Goal: Information Seeking & Learning: Learn about a topic

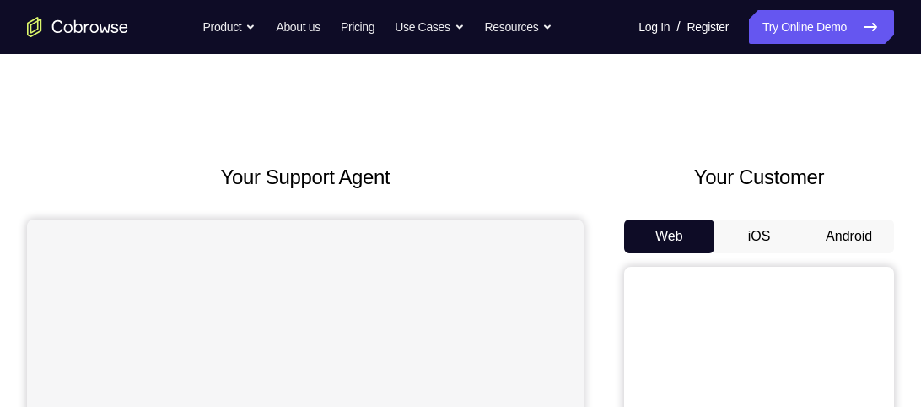
click at [865, 230] on button "Android" at bounding box center [849, 236] width 90 height 34
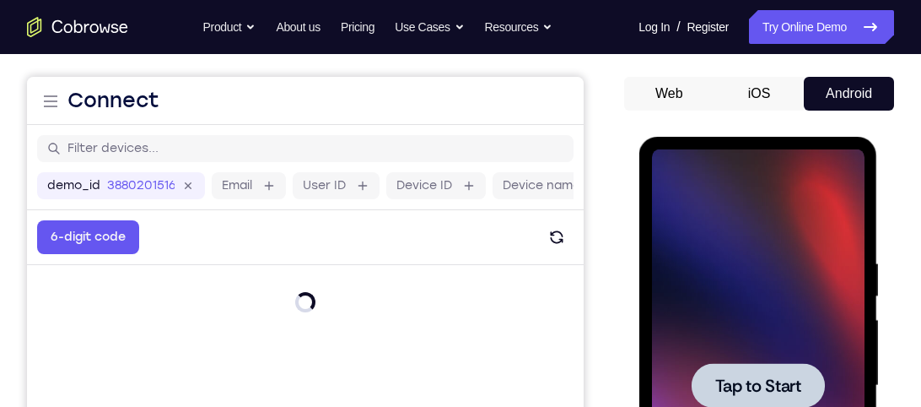
click at [779, 370] on div at bounding box center [757, 385] width 133 height 45
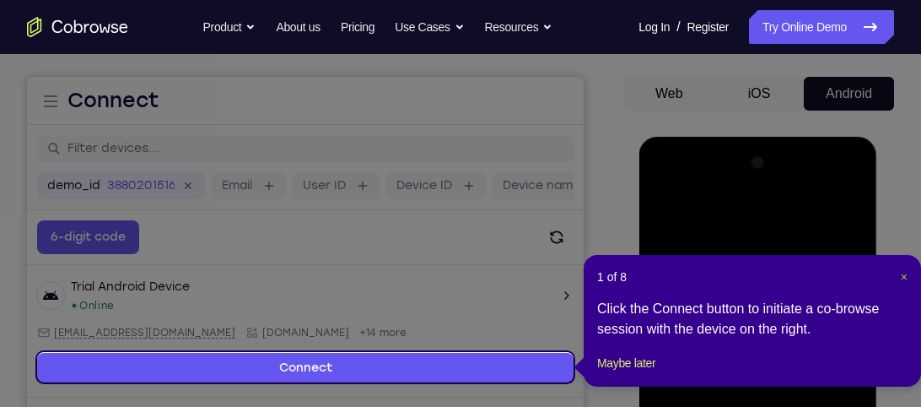
click at [904, 284] on button "×" at bounding box center [904, 276] width 7 height 17
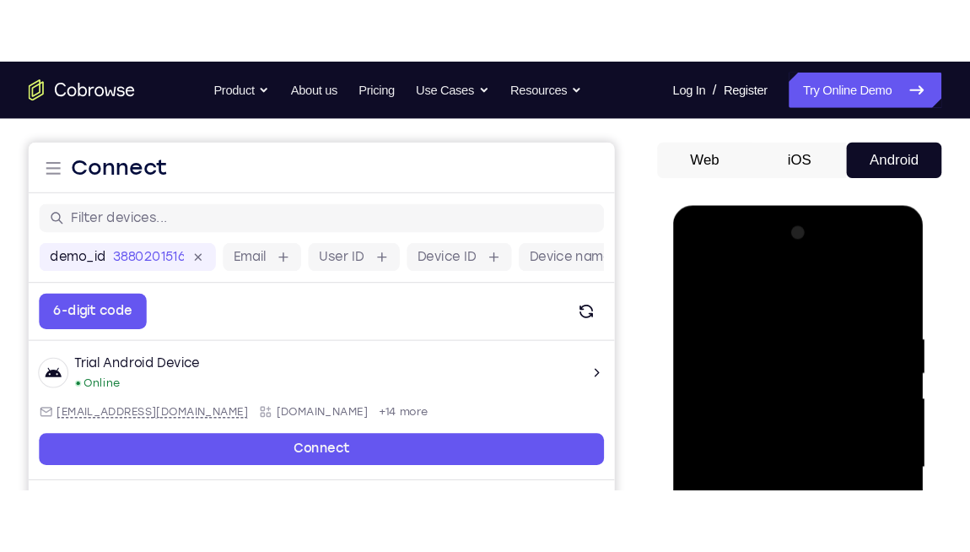
scroll to position [283, 0]
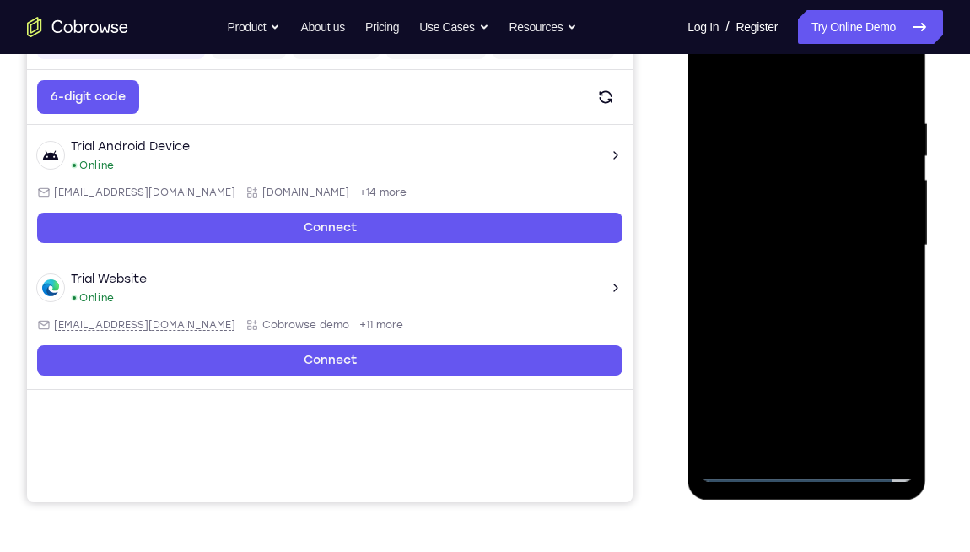
click at [813, 406] on div at bounding box center [806, 245] width 213 height 472
click at [882, 401] on div at bounding box center [806, 245] width 213 height 472
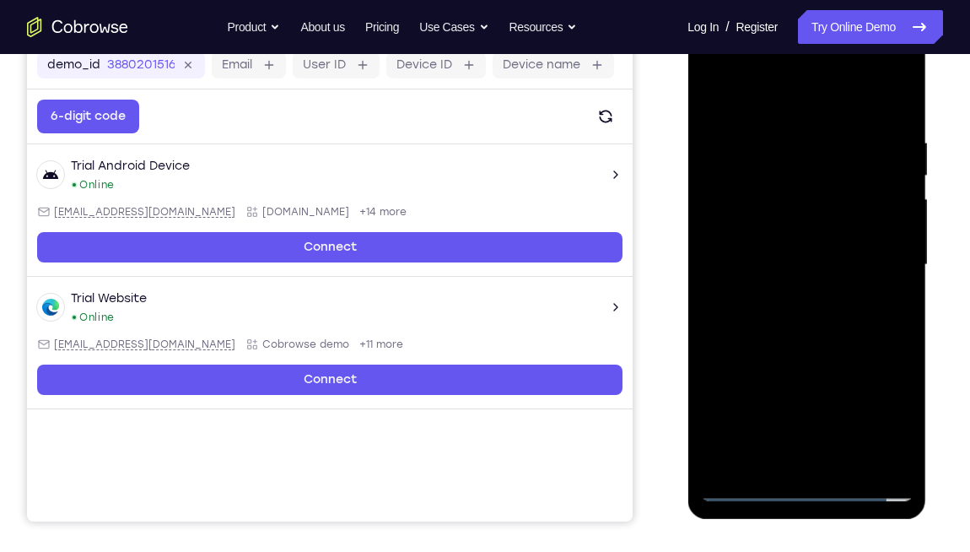
scroll to position [258, 0]
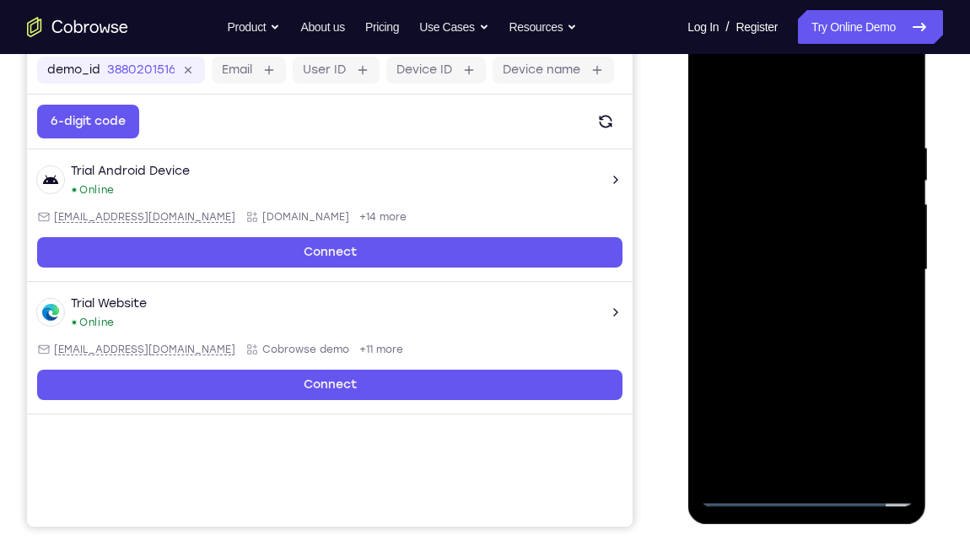
click at [718, 75] on div at bounding box center [806, 270] width 213 height 472
click at [712, 73] on div at bounding box center [806, 270] width 213 height 472
click at [871, 259] on div at bounding box center [806, 270] width 213 height 472
click at [790, 301] on div at bounding box center [806, 270] width 213 height 472
click at [789, 251] on div at bounding box center [806, 270] width 213 height 472
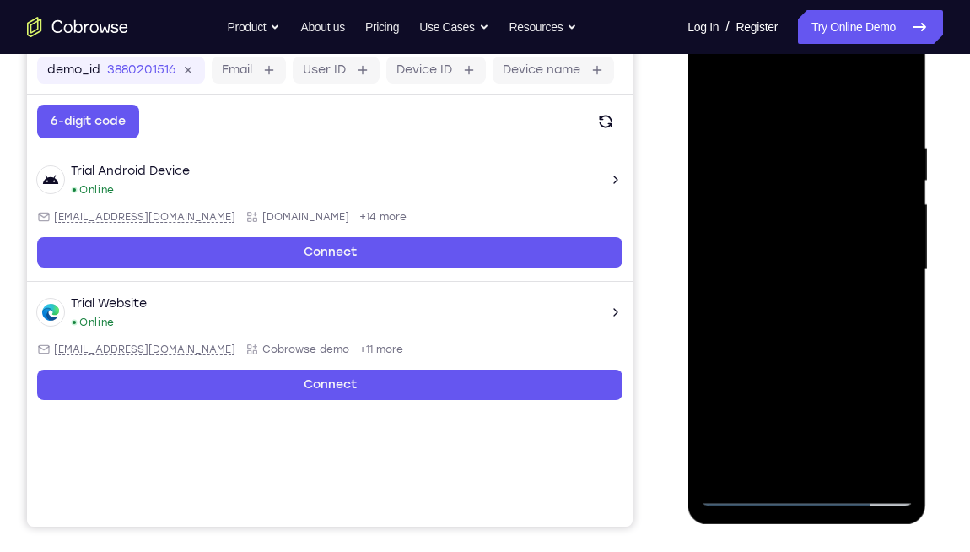
click at [792, 241] on div at bounding box center [806, 270] width 213 height 472
click at [790, 269] on div at bounding box center [806, 270] width 213 height 472
click at [808, 327] on div at bounding box center [806, 270] width 213 height 472
click at [795, 321] on div at bounding box center [806, 270] width 213 height 472
drag, startPoint x: 729, startPoint y: 99, endPoint x: 980, endPoint y: 68, distance: 253.2
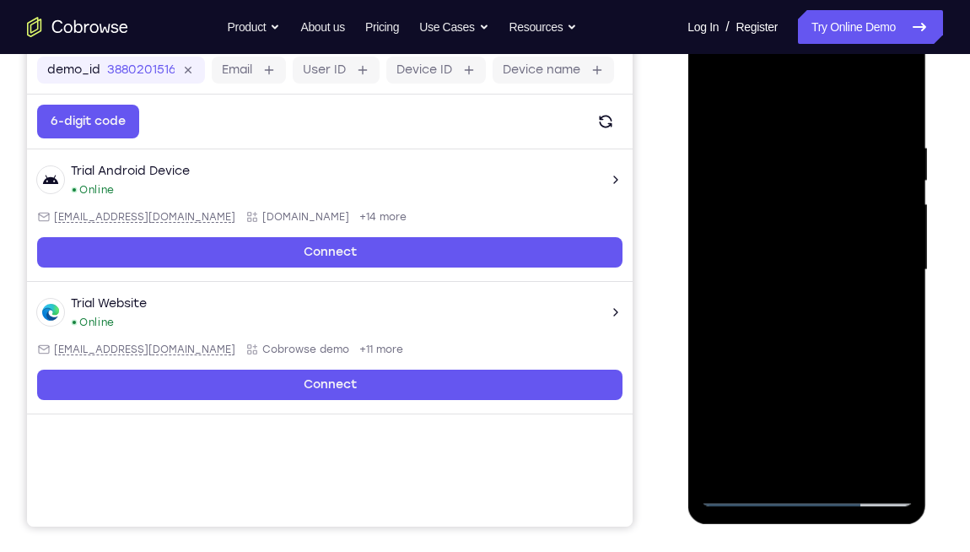
click at [920, 68] on html "Online web based iOS Simulators and Android Emulators. Run iPhone, iPad, Mobile…" at bounding box center [808, 274] width 240 height 506
drag, startPoint x: 743, startPoint y: 110, endPoint x: 980, endPoint y: 90, distance: 237.9
click at [920, 90] on html "Online web based iOS Simulators and Android Emulators. Run iPhone, iPad, Mobile…" at bounding box center [808, 274] width 240 height 506
click at [886, 289] on div at bounding box center [806, 270] width 213 height 472
click at [898, 119] on div at bounding box center [806, 270] width 213 height 472
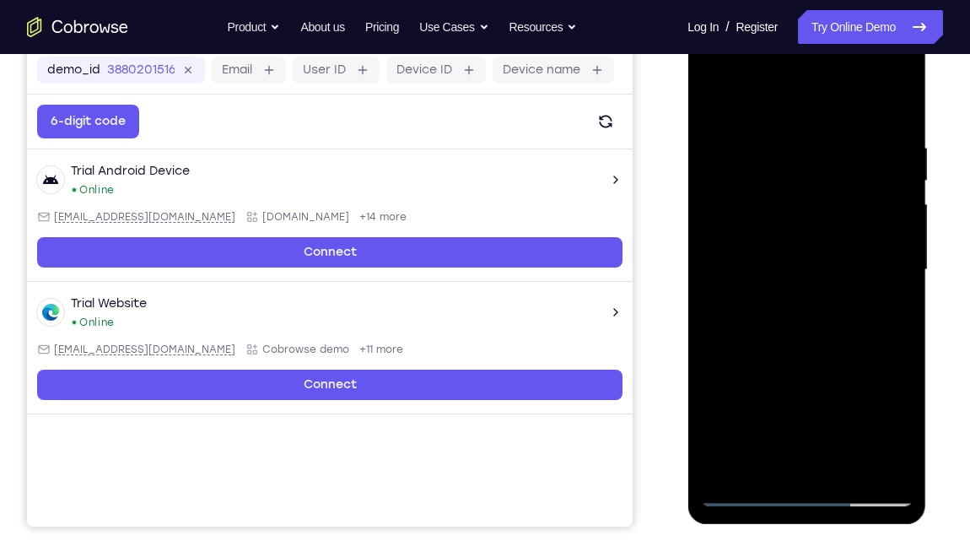
click at [905, 406] on div at bounding box center [806, 270] width 213 height 472
click at [834, 142] on div at bounding box center [806, 270] width 213 height 472
click at [896, 240] on div at bounding box center [806, 270] width 213 height 472
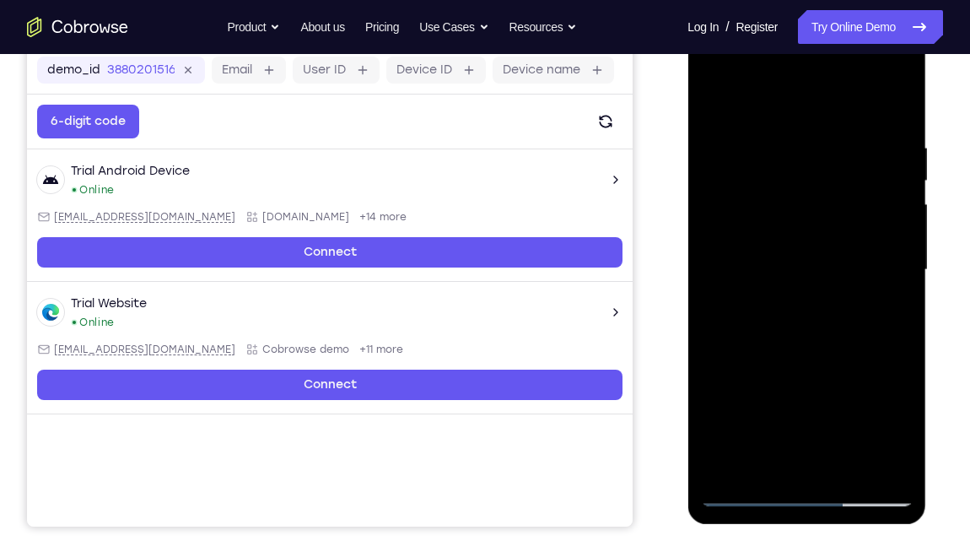
click at [896, 240] on div at bounding box center [806, 270] width 213 height 472
click at [889, 272] on div at bounding box center [806, 270] width 213 height 472
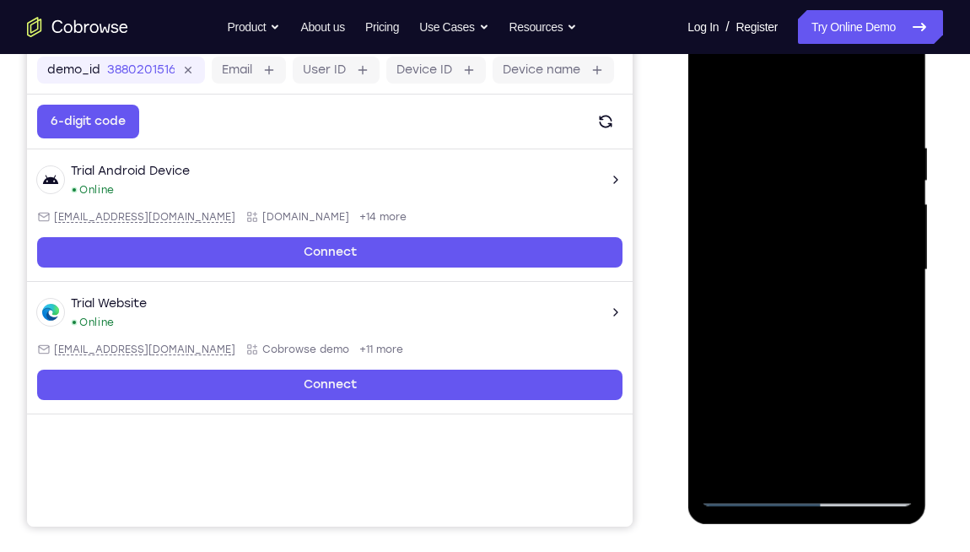
click at [889, 272] on div at bounding box center [806, 270] width 213 height 472
click at [889, 273] on div at bounding box center [806, 270] width 213 height 472
click at [888, 274] on div at bounding box center [806, 270] width 213 height 472
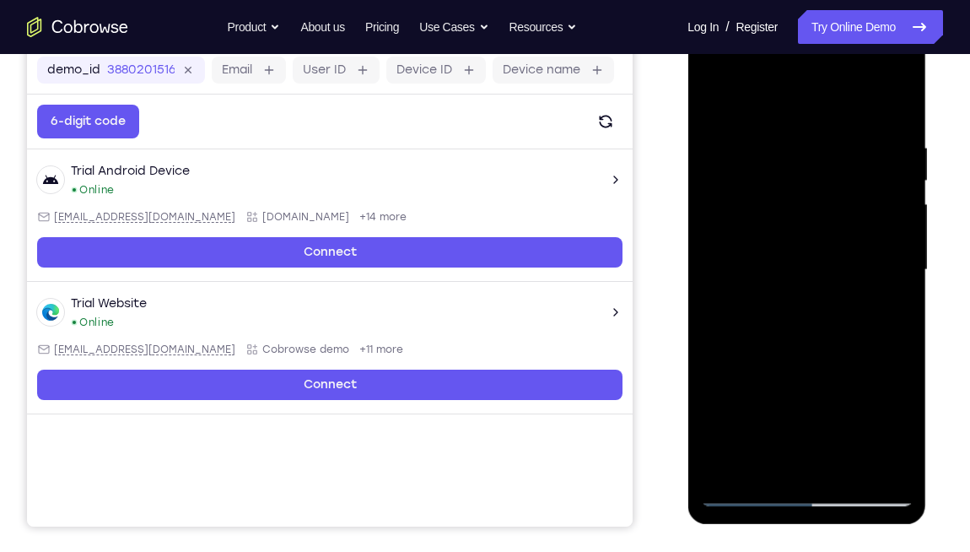
click at [888, 274] on div at bounding box center [806, 270] width 213 height 472
click at [891, 274] on div at bounding box center [806, 270] width 213 height 472
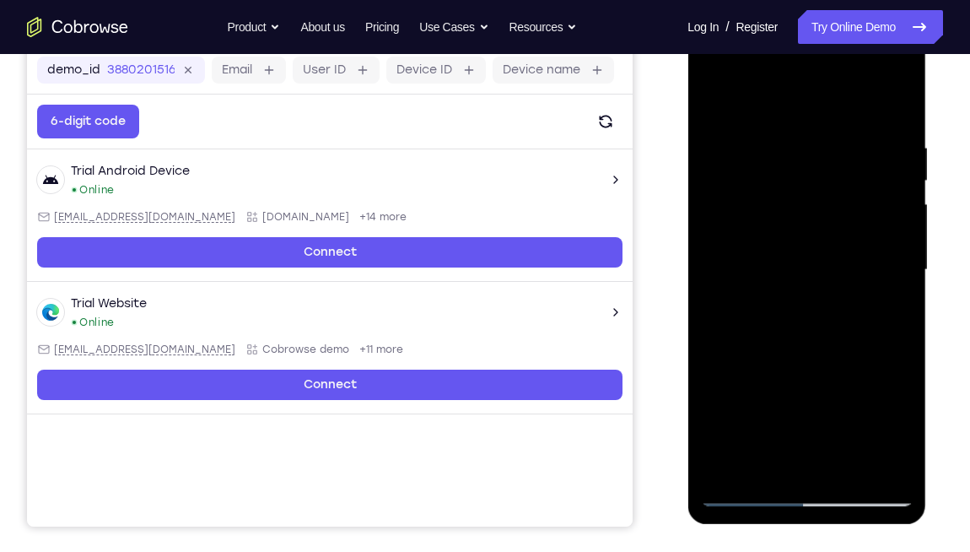
click at [891, 274] on div at bounding box center [806, 270] width 213 height 472
click at [888, 274] on div at bounding box center [806, 270] width 213 height 472
drag, startPoint x: 815, startPoint y: 273, endPoint x: 798, endPoint y: 267, distance: 17.9
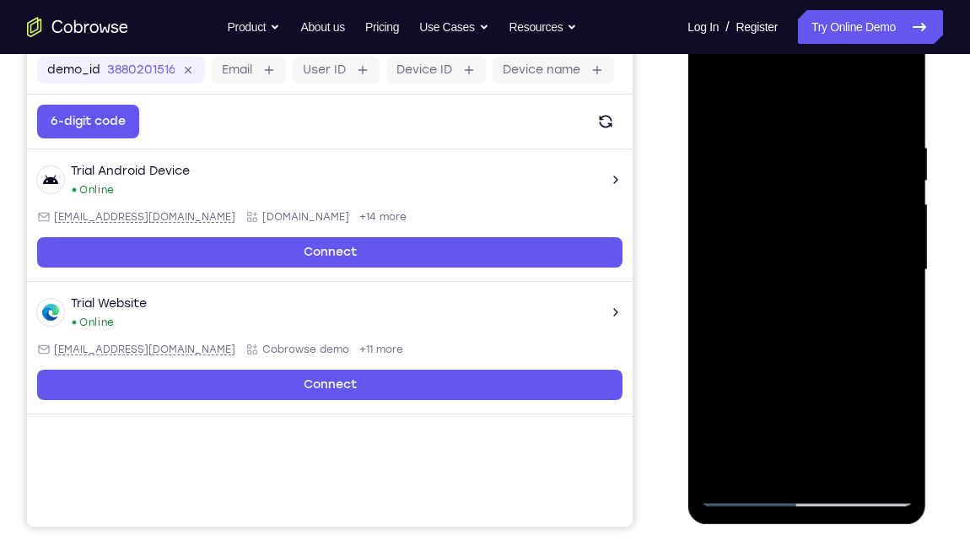
click at [798, 267] on div at bounding box center [806, 270] width 213 height 472
click at [904, 294] on div at bounding box center [806, 270] width 213 height 472
click at [895, 289] on div at bounding box center [806, 270] width 213 height 472
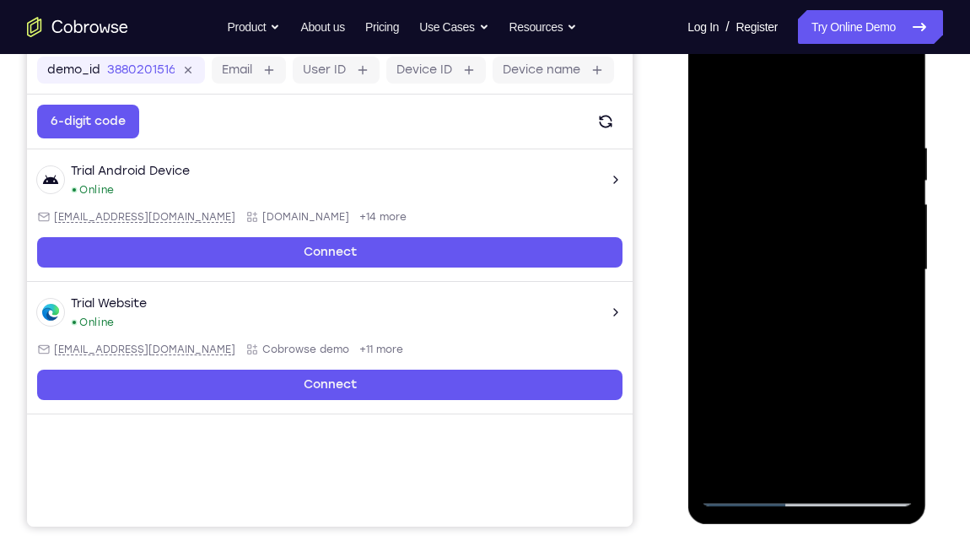
click at [895, 289] on div at bounding box center [806, 270] width 213 height 472
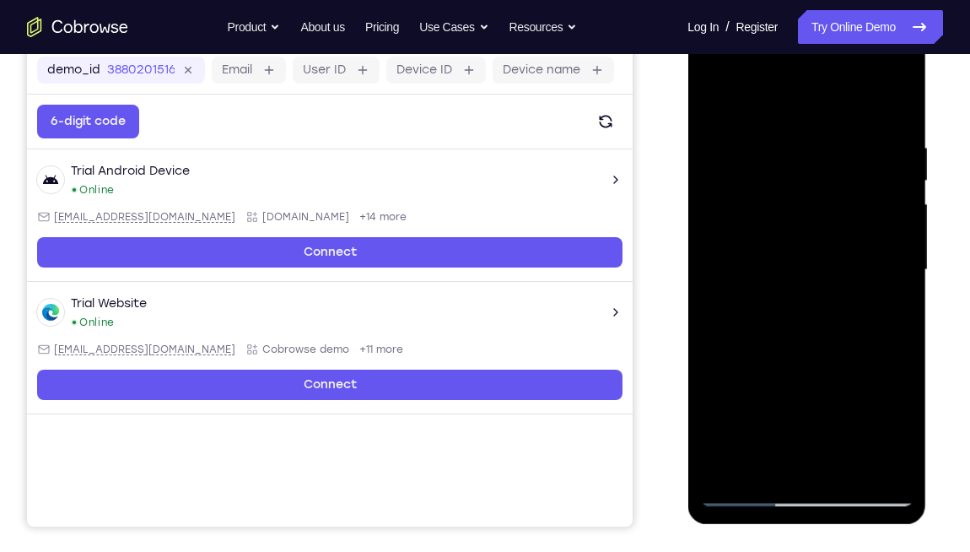
click at [895, 289] on div at bounding box center [806, 270] width 213 height 472
drag, startPoint x: 802, startPoint y: 310, endPoint x: 734, endPoint y: 322, distance: 69.3
click at [734, 322] on div at bounding box center [806, 270] width 213 height 472
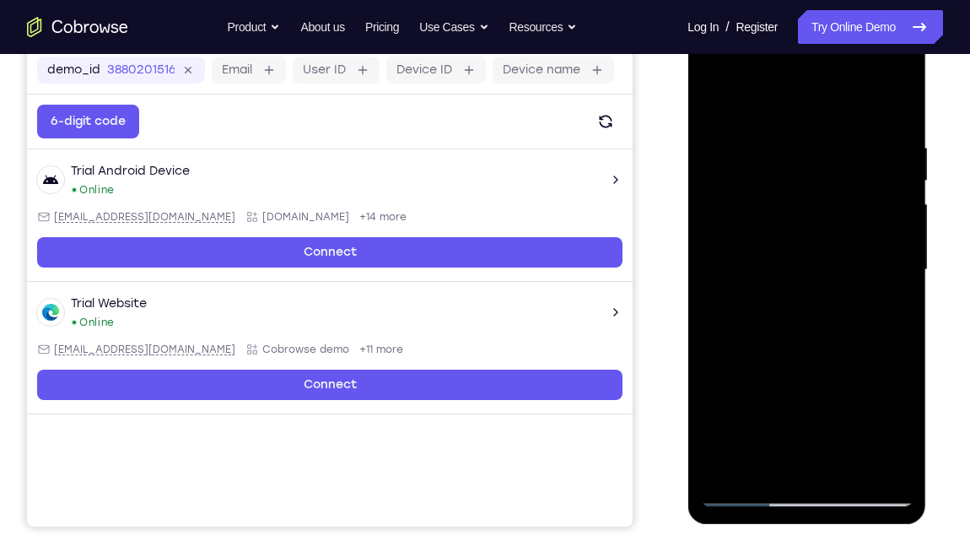
click at [878, 309] on div at bounding box center [806, 270] width 213 height 472
click at [881, 305] on div at bounding box center [806, 270] width 213 height 472
click at [881, 303] on div at bounding box center [806, 270] width 213 height 472
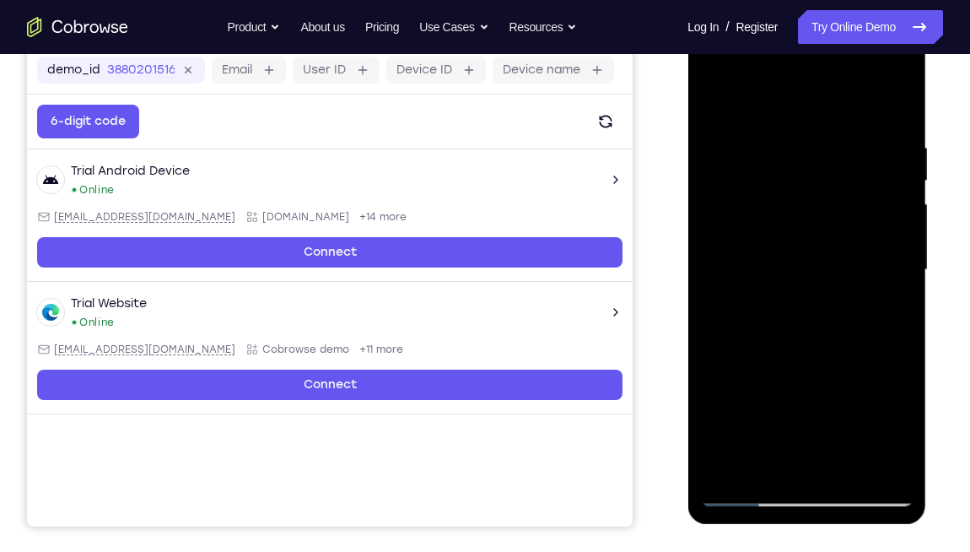
click at [879, 302] on div at bounding box center [806, 270] width 213 height 472
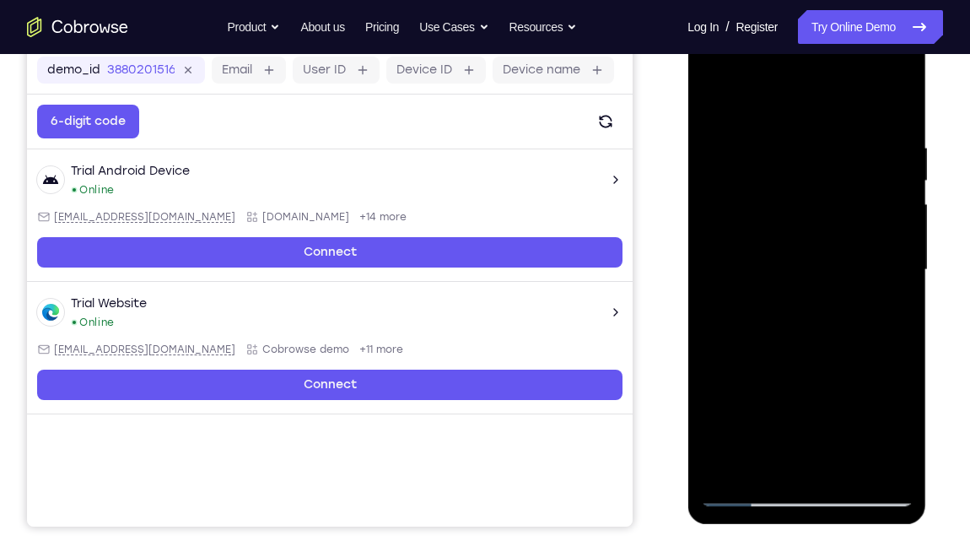
click at [882, 267] on div at bounding box center [806, 270] width 213 height 472
click at [883, 268] on div at bounding box center [806, 270] width 213 height 472
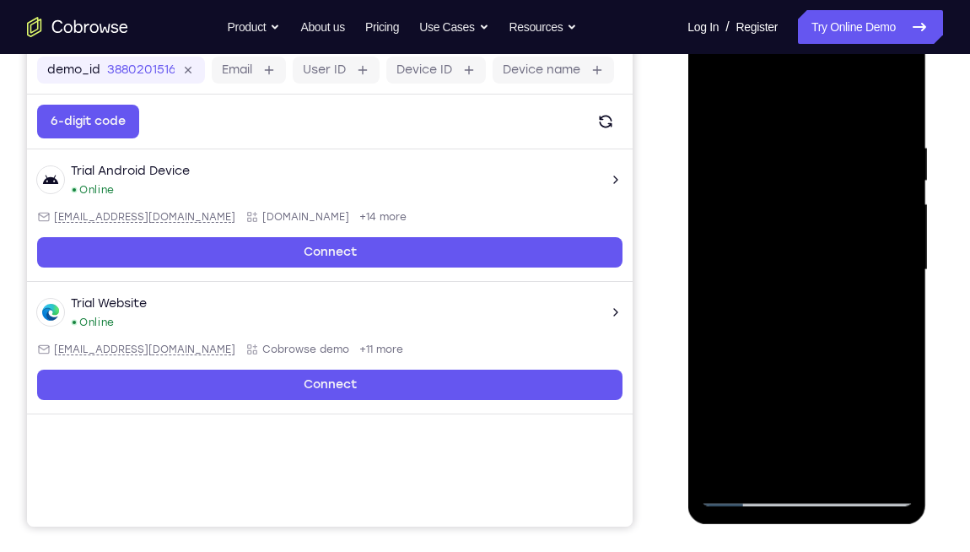
click at [883, 268] on div at bounding box center [806, 270] width 213 height 472
click at [885, 271] on div at bounding box center [806, 270] width 213 height 472
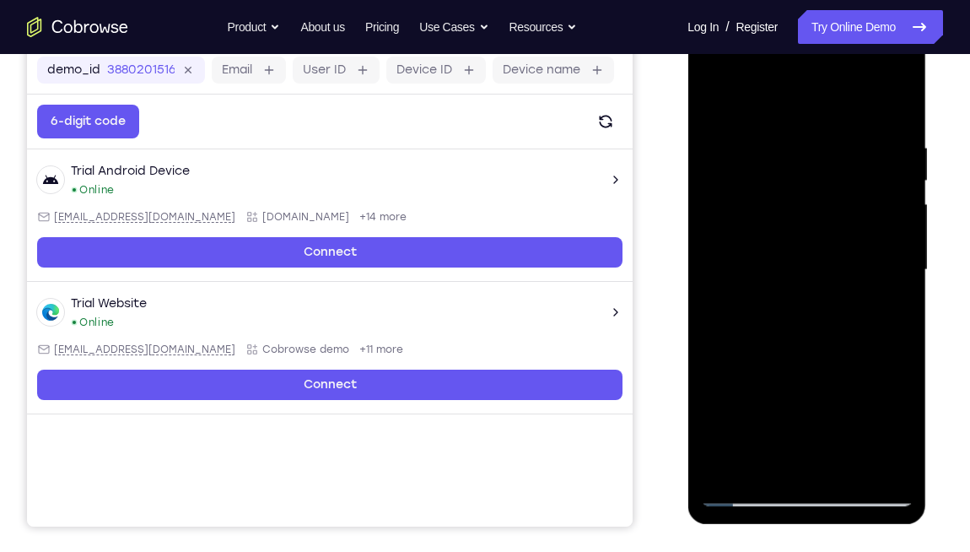
click at [885, 271] on div at bounding box center [806, 270] width 213 height 472
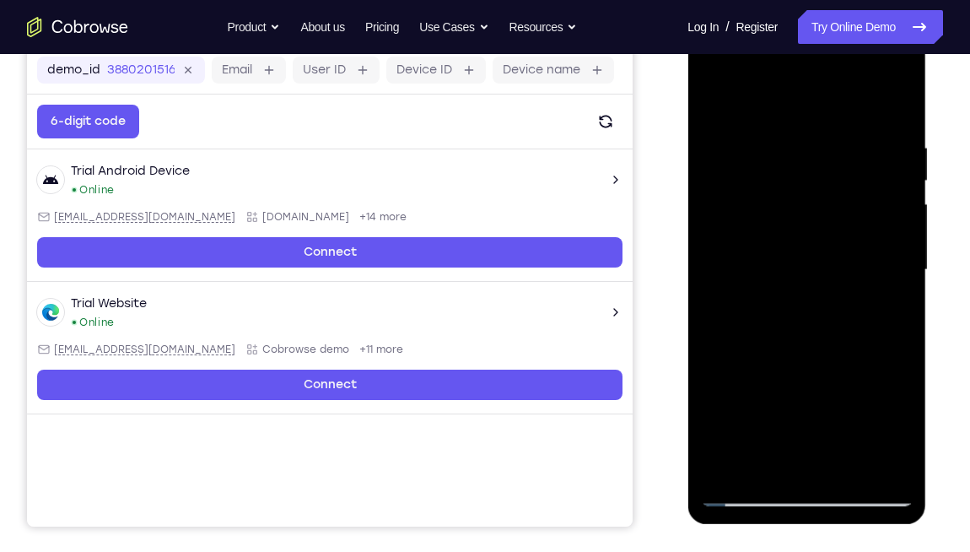
click at [885, 271] on div at bounding box center [806, 270] width 213 height 472
click at [884, 272] on div at bounding box center [806, 270] width 213 height 472
click at [877, 279] on div at bounding box center [806, 270] width 213 height 472
drag, startPoint x: 868, startPoint y: 278, endPoint x: 715, endPoint y: 315, distance: 156.9
click at [715, 315] on div at bounding box center [806, 270] width 213 height 472
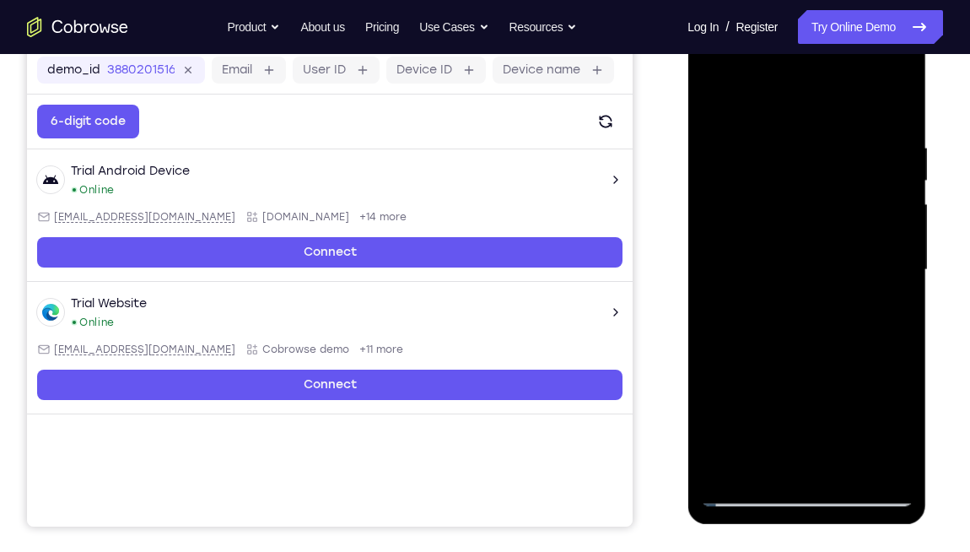
click at [881, 307] on div at bounding box center [806, 270] width 213 height 472
drag, startPoint x: 883, startPoint y: 306, endPoint x: 714, endPoint y: 284, distance: 171.0
click at [714, 284] on div at bounding box center [806, 270] width 213 height 472
drag, startPoint x: 881, startPoint y: 307, endPoint x: 586, endPoint y: 316, distance: 294.6
click at [688, 316] on html "Online web based iOS Simulators and Android Emulators. Run iPhone, iPad, Mobile…" at bounding box center [808, 274] width 240 height 506
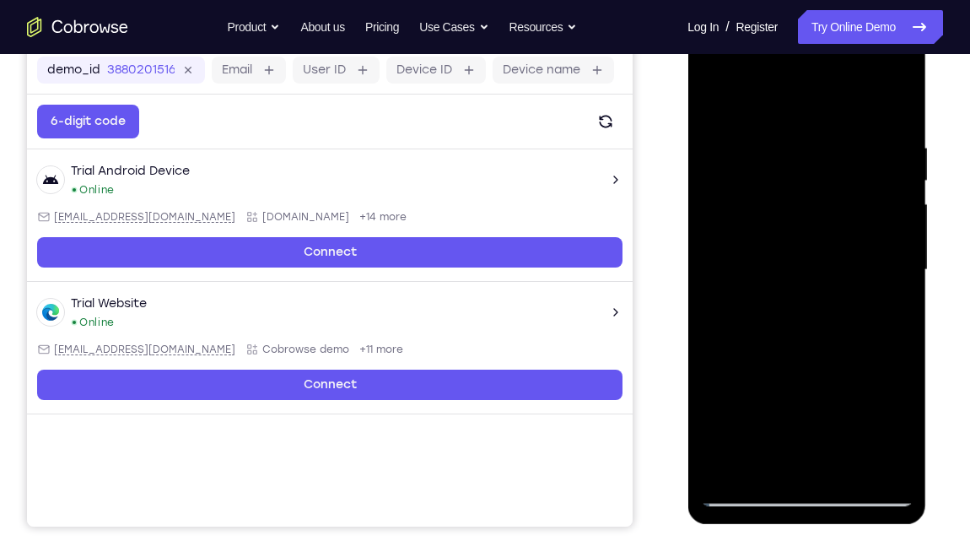
click at [891, 108] on div at bounding box center [806, 270] width 213 height 472
drag, startPoint x: 839, startPoint y: 397, endPoint x: 828, endPoint y: 242, distance: 154.8
click at [828, 242] on div at bounding box center [806, 270] width 213 height 472
drag, startPoint x: 804, startPoint y: 254, endPoint x: 819, endPoint y: 51, distance: 203.0
click at [819, 51] on div at bounding box center [806, 270] width 213 height 472
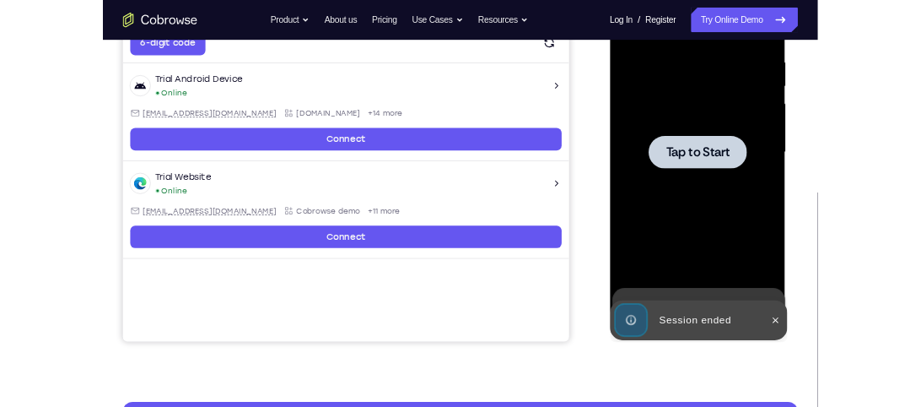
scroll to position [320, 0]
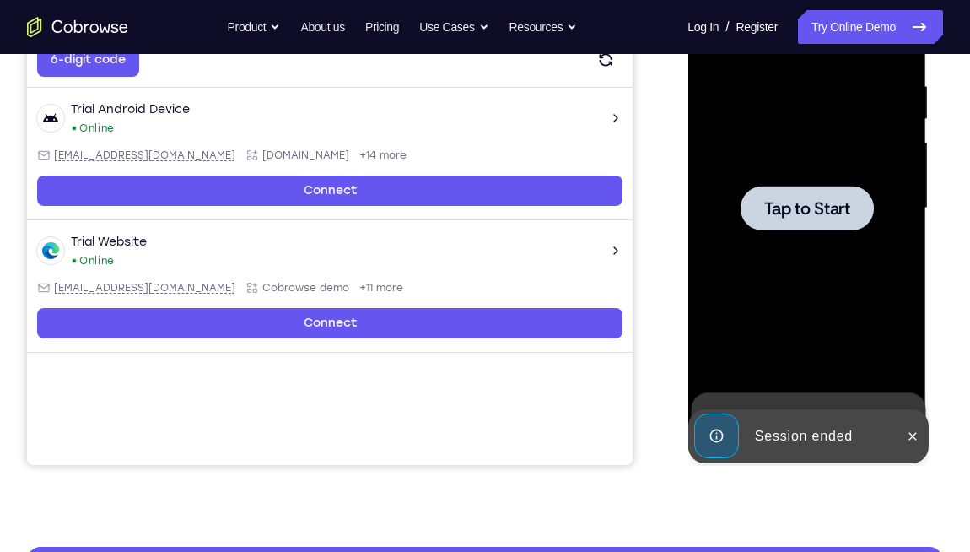
click at [841, 244] on div at bounding box center [806, 208] width 213 height 472
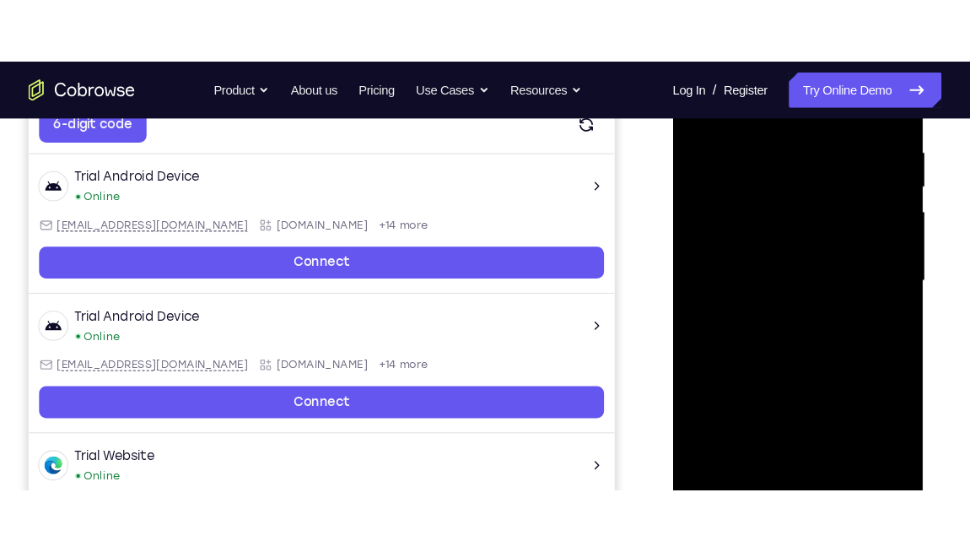
scroll to position [436, 0]
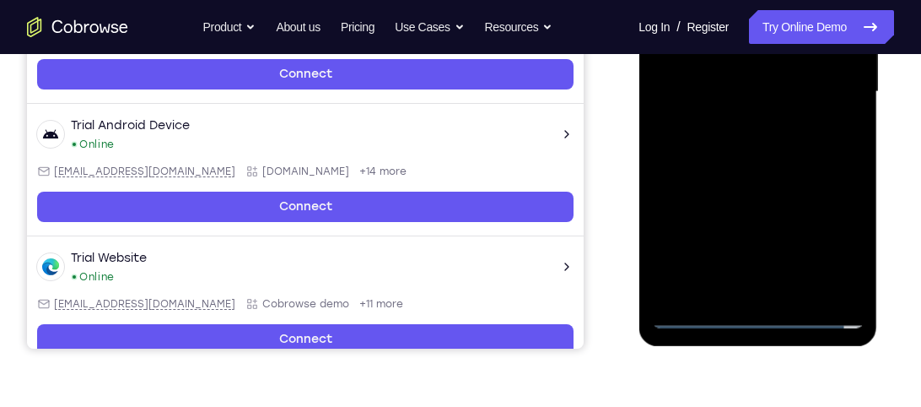
click at [756, 317] on div at bounding box center [757, 92] width 213 height 472
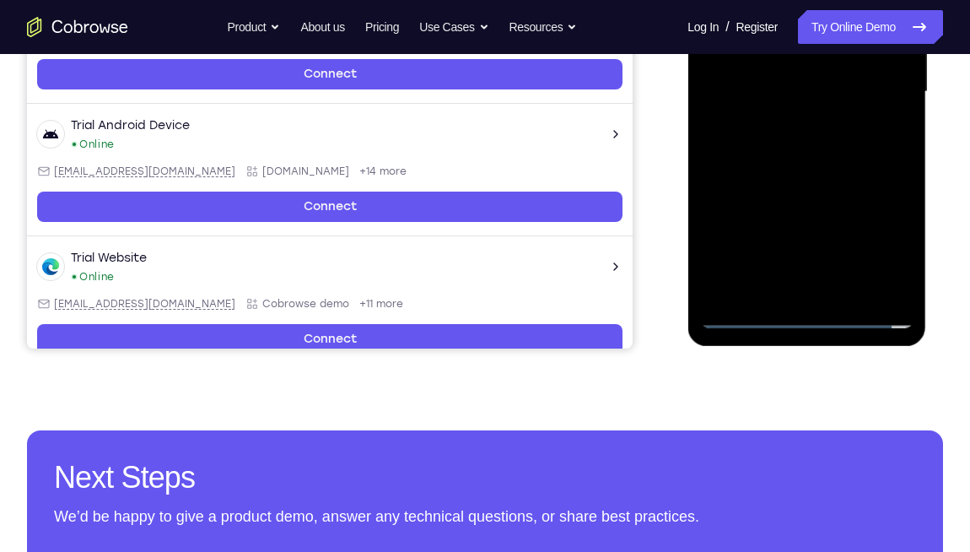
scroll to position [365, 0]
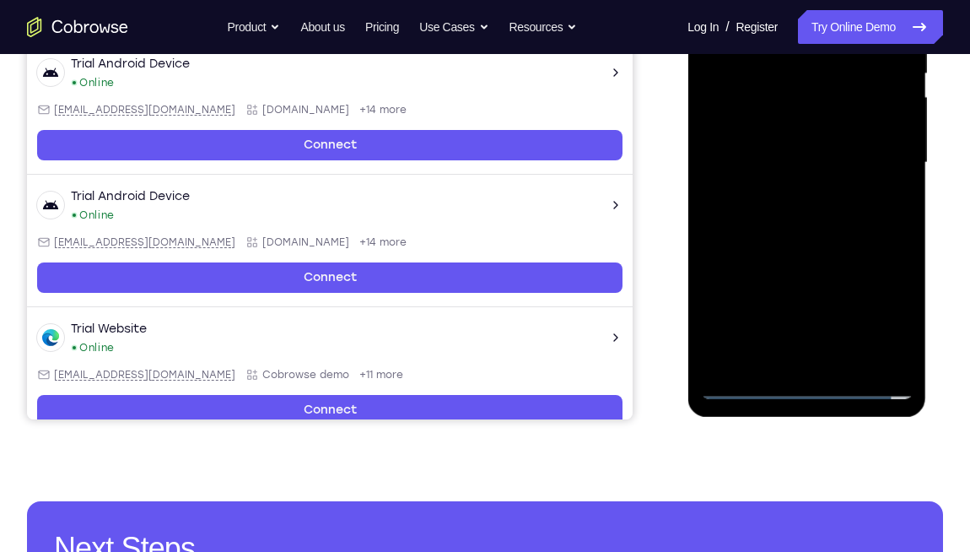
click at [891, 310] on div at bounding box center [806, 163] width 213 height 472
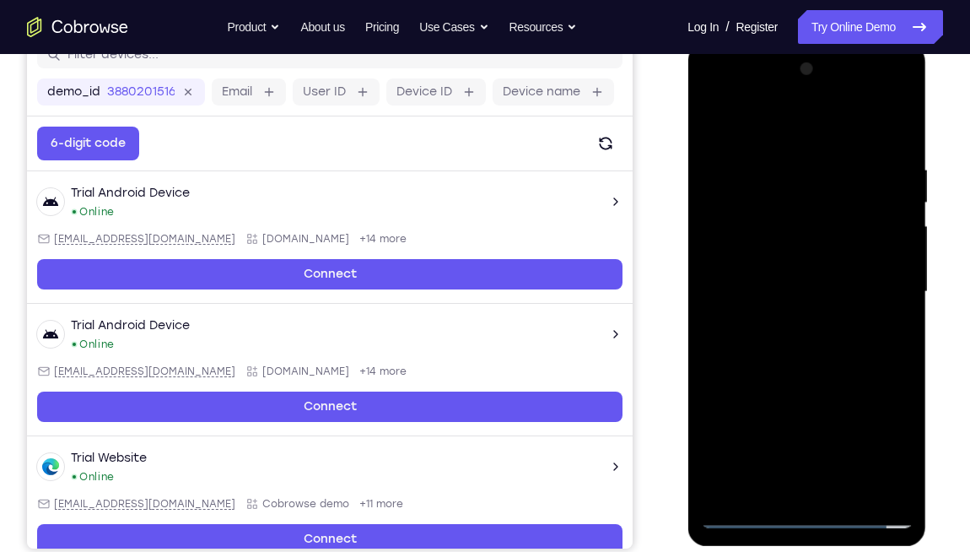
scroll to position [235, 0]
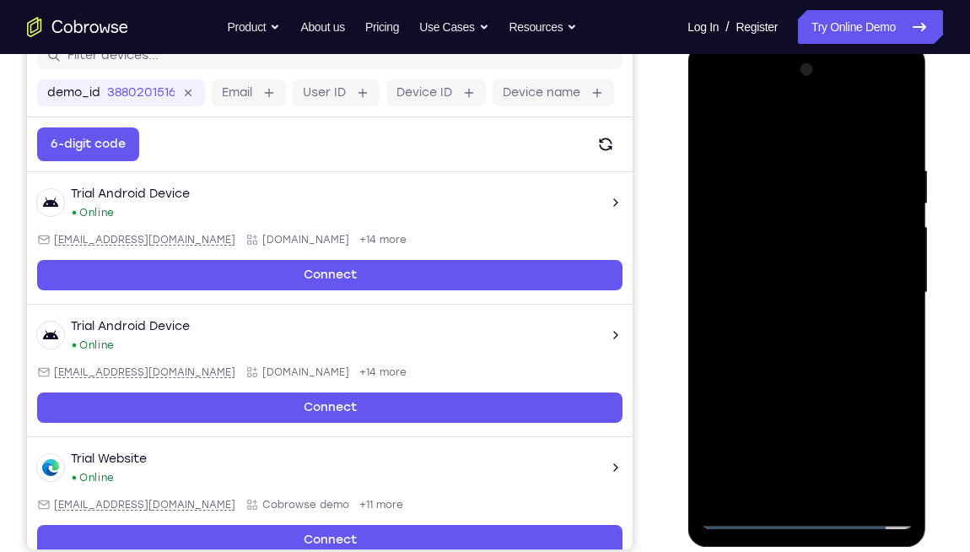
click at [717, 94] on div at bounding box center [806, 293] width 213 height 472
click at [878, 286] on div at bounding box center [806, 293] width 213 height 472
click at [785, 326] on div at bounding box center [806, 293] width 213 height 472
click at [777, 278] on div at bounding box center [806, 293] width 213 height 472
click at [788, 257] on div at bounding box center [806, 293] width 213 height 472
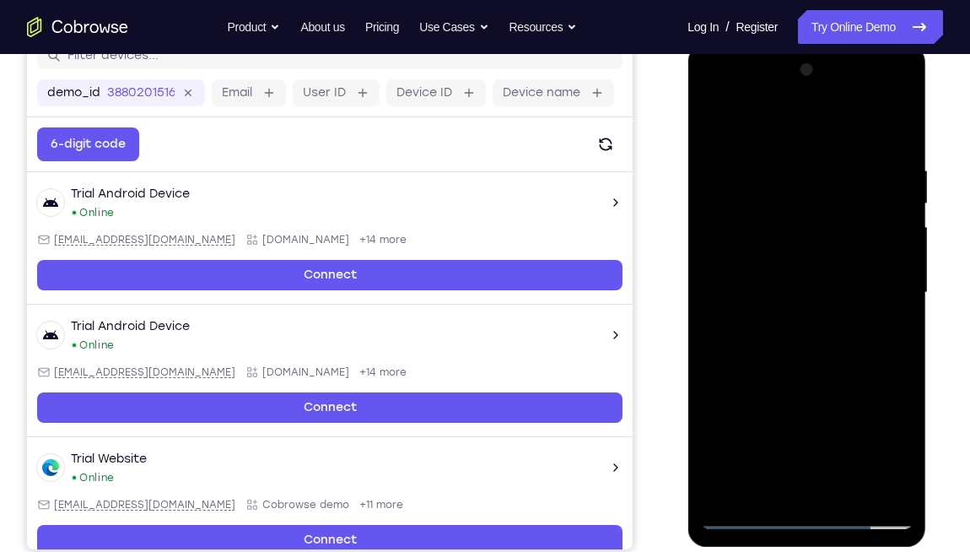
click at [797, 287] on div at bounding box center [806, 293] width 213 height 472
click at [780, 349] on div at bounding box center [806, 293] width 213 height 472
click at [896, 142] on div at bounding box center [806, 293] width 213 height 472
click at [898, 406] on div at bounding box center [806, 293] width 213 height 472
click at [906, 406] on div at bounding box center [806, 293] width 213 height 472
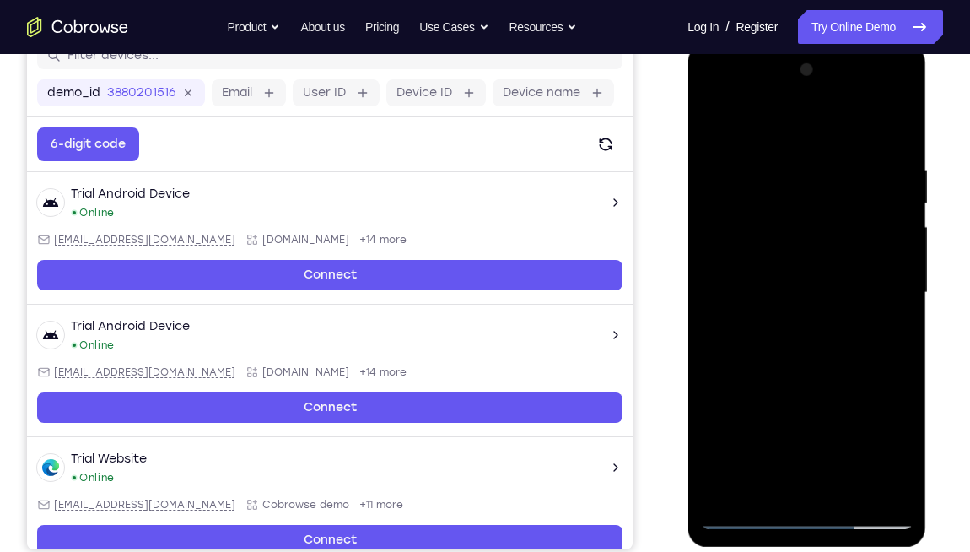
click at [850, 406] on div at bounding box center [806, 293] width 213 height 472
click at [807, 385] on div at bounding box center [806, 293] width 213 height 472
click at [723, 170] on div at bounding box center [806, 293] width 213 height 472
click at [710, 130] on div at bounding box center [806, 293] width 213 height 472
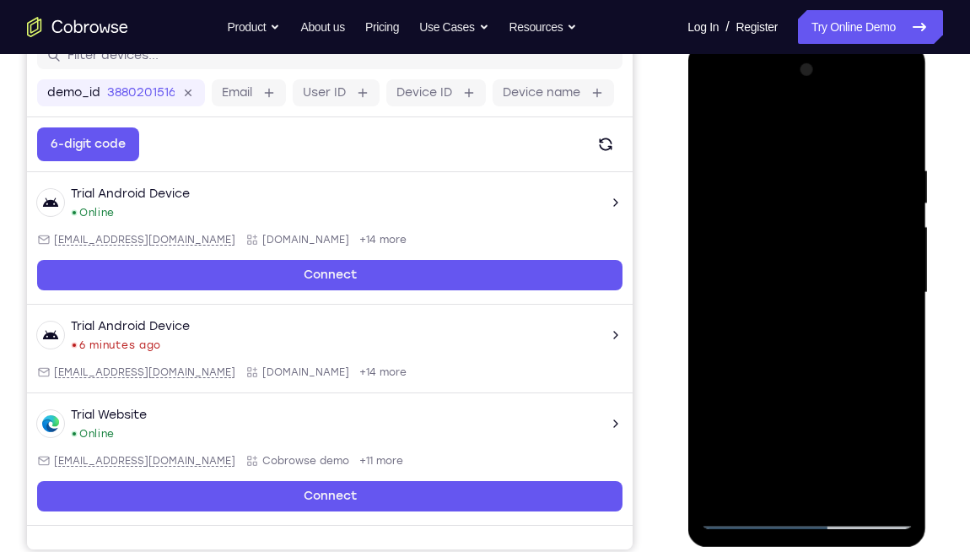
click at [901, 197] on div at bounding box center [806, 293] width 213 height 472
click at [709, 200] on div at bounding box center [806, 293] width 213 height 472
click at [726, 172] on div at bounding box center [806, 293] width 213 height 472
click at [764, 406] on div at bounding box center [806, 293] width 213 height 472
drag, startPoint x: 790, startPoint y: 465, endPoint x: 783, endPoint y: 383, distance: 82.2
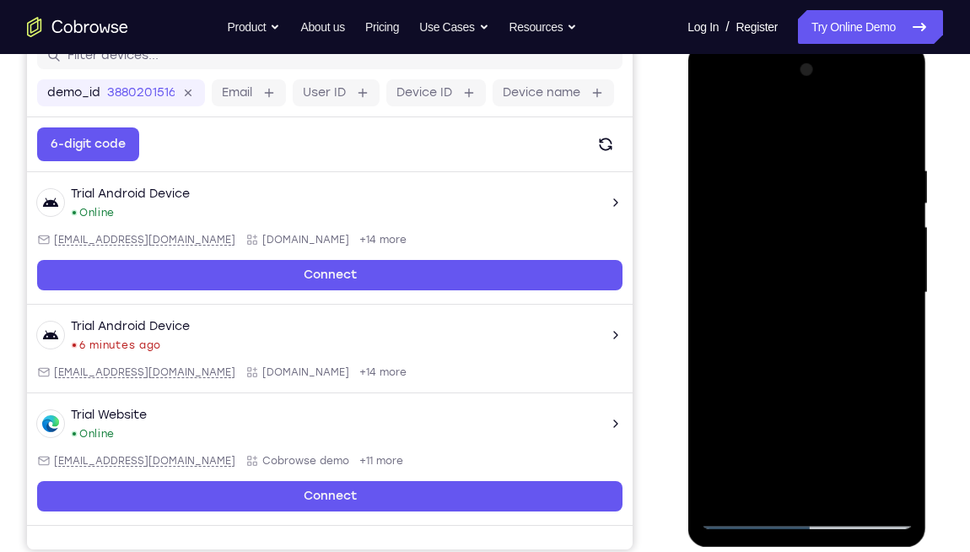
click at [783, 383] on div at bounding box center [806, 293] width 213 height 472
drag, startPoint x: 817, startPoint y: 450, endPoint x: 835, endPoint y: 382, distance: 69.8
click at [835, 382] on div at bounding box center [806, 293] width 213 height 472
drag, startPoint x: 828, startPoint y: 441, endPoint x: 832, endPoint y: 353, distance: 87.8
click at [832, 353] on div at bounding box center [806, 293] width 213 height 472
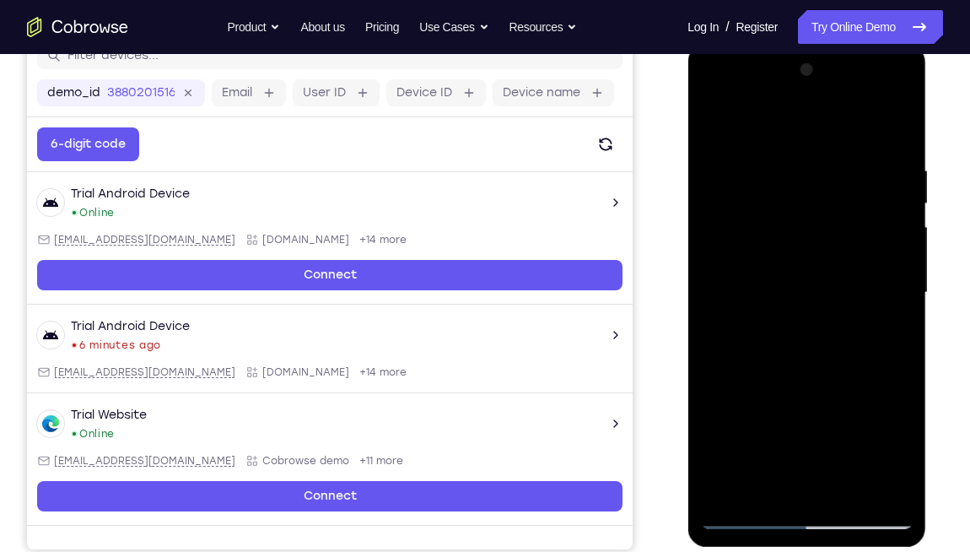
click at [714, 127] on div at bounding box center [806, 293] width 213 height 472
click at [723, 172] on div at bounding box center [806, 293] width 213 height 472
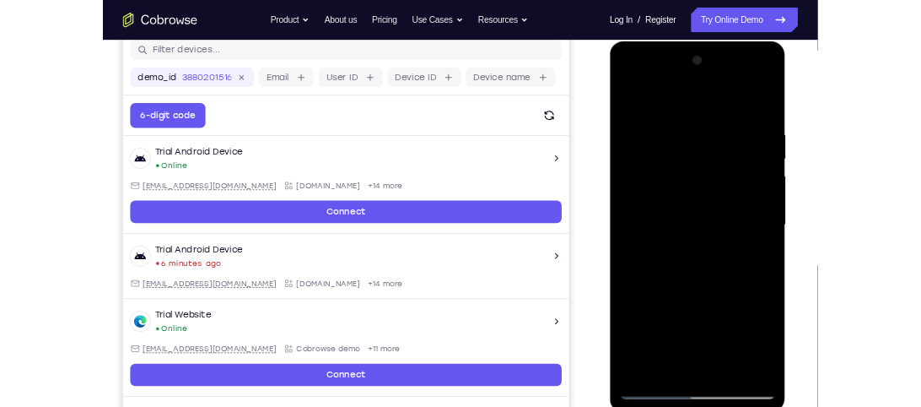
scroll to position [223, 0]
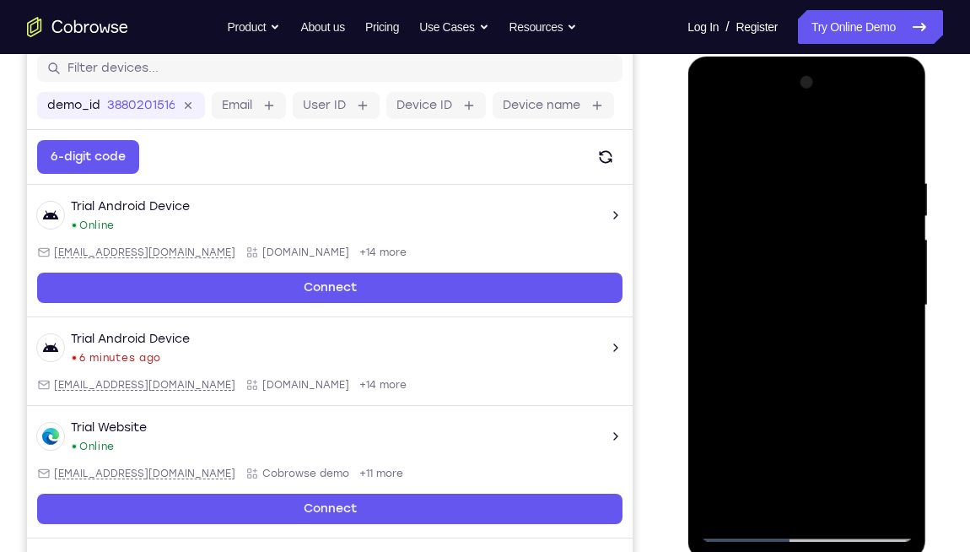
click at [762, 406] on div at bounding box center [806, 305] width 213 height 472
drag, startPoint x: 830, startPoint y: 474, endPoint x: 828, endPoint y: 327, distance: 146.8
click at [828, 327] on div at bounding box center [806, 305] width 213 height 472
drag, startPoint x: 836, startPoint y: 473, endPoint x: 834, endPoint y: 343, distance: 129.9
click at [834, 343] on div at bounding box center [806, 305] width 213 height 472
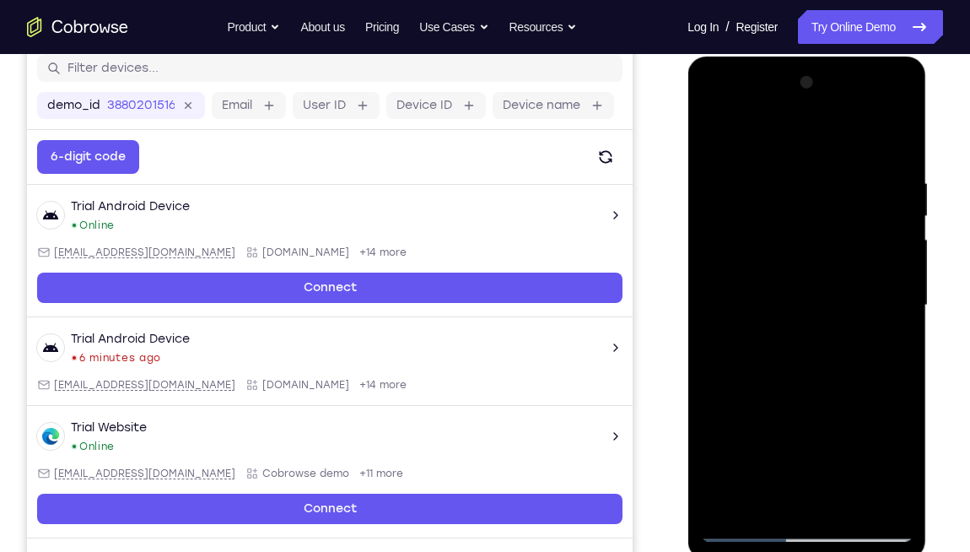
click at [768, 361] on div at bounding box center [806, 305] width 213 height 472
click at [710, 375] on div at bounding box center [806, 305] width 213 height 472
click at [767, 406] on div at bounding box center [806, 305] width 213 height 472
drag, startPoint x: 800, startPoint y: 467, endPoint x: 797, endPoint y: 348, distance: 119.8
click at [797, 348] on div at bounding box center [806, 305] width 213 height 472
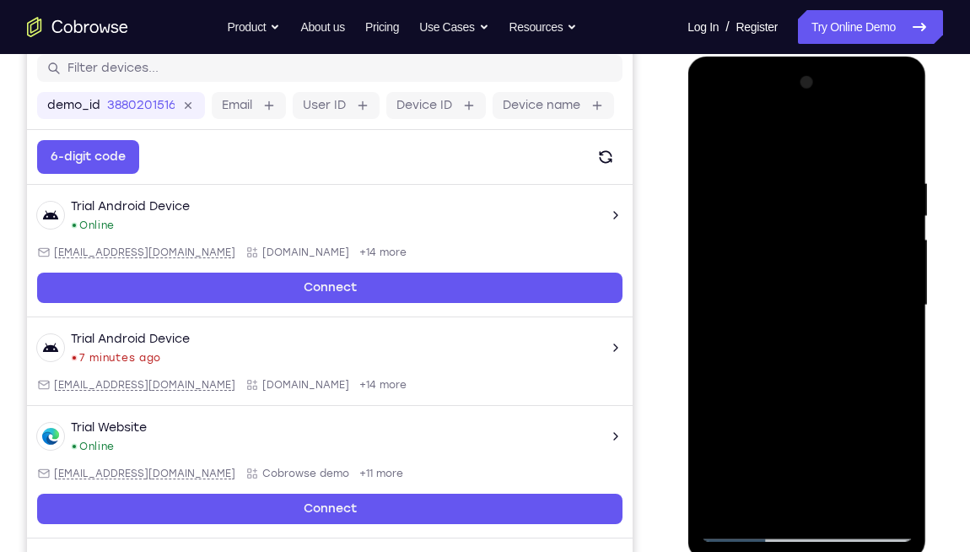
drag, startPoint x: 825, startPoint y: 472, endPoint x: 832, endPoint y: 384, distance: 88.0
click at [832, 384] on div at bounding box center [806, 305] width 213 height 472
drag, startPoint x: 860, startPoint y: 460, endPoint x: 881, endPoint y: 353, distance: 108.4
click at [881, 353] on div at bounding box center [806, 305] width 213 height 472
drag, startPoint x: 857, startPoint y: 492, endPoint x: 877, endPoint y: 335, distance: 158.1
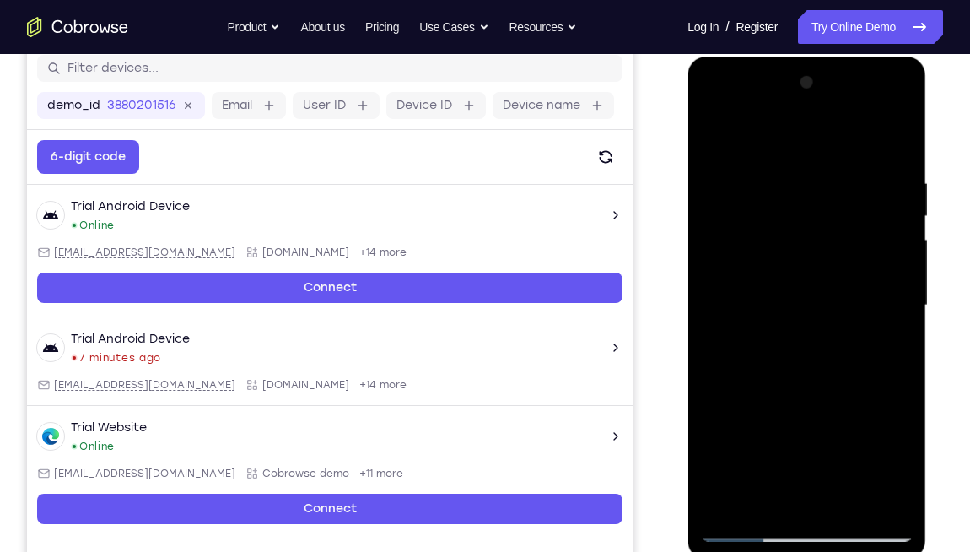
click at [877, 335] on div at bounding box center [806, 305] width 213 height 472
click at [773, 406] on div at bounding box center [806, 305] width 213 height 472
drag, startPoint x: 840, startPoint y: 464, endPoint x: 817, endPoint y: 340, distance: 126.1
click at [817, 340] on div at bounding box center [806, 305] width 213 height 472
drag, startPoint x: 823, startPoint y: 406, endPoint x: 833, endPoint y: 324, distance: 82.5
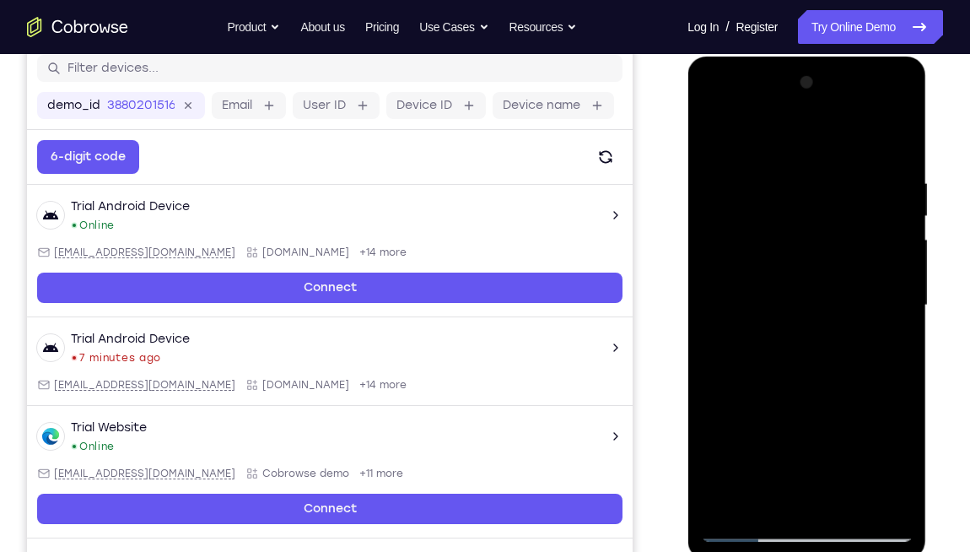
click at [833, 324] on div at bounding box center [806, 305] width 213 height 472
drag, startPoint x: 827, startPoint y: 470, endPoint x: 839, endPoint y: 364, distance: 107.0
click at [839, 364] on div at bounding box center [806, 305] width 213 height 472
drag, startPoint x: 822, startPoint y: 434, endPoint x: 823, endPoint y: 313, distance: 121.5
click at [823, 313] on div at bounding box center [806, 305] width 213 height 472
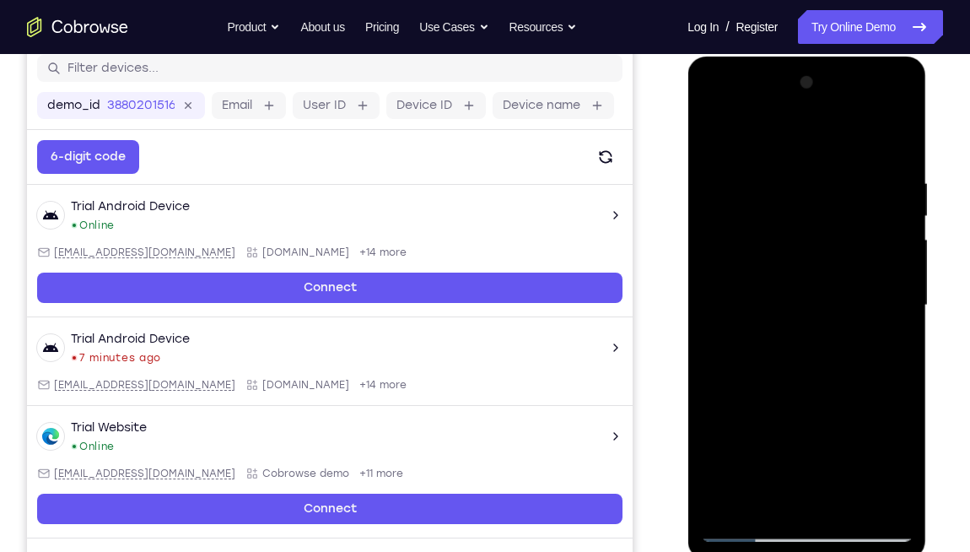
drag, startPoint x: 827, startPoint y: 449, endPoint x: 827, endPoint y: 334, distance: 114.7
click at [827, 334] on div at bounding box center [806, 305] width 213 height 472
drag, startPoint x: 811, startPoint y: 461, endPoint x: 812, endPoint y: 364, distance: 97.9
click at [812, 364] on div at bounding box center [806, 305] width 213 height 472
drag, startPoint x: 812, startPoint y: 449, endPoint x: 815, endPoint y: 362, distance: 87.0
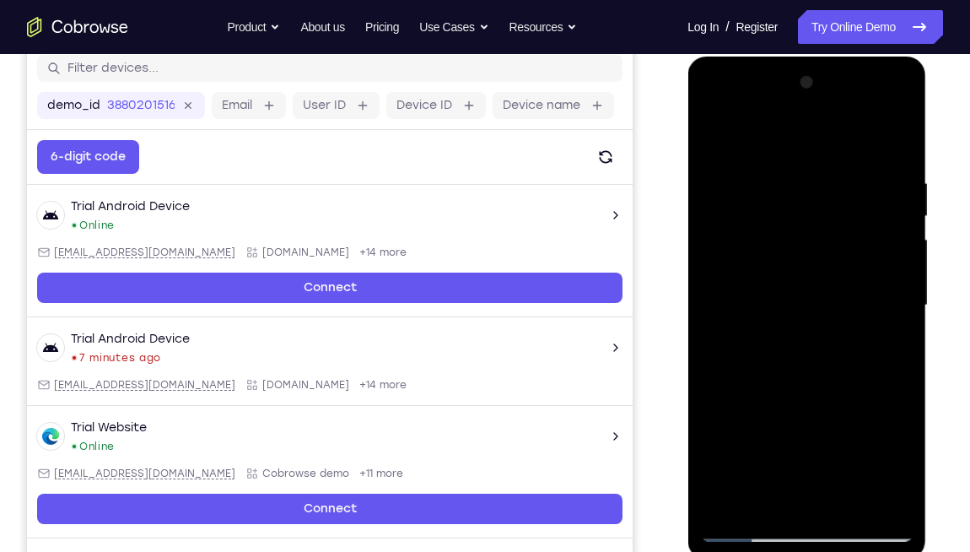
click at [815, 362] on div at bounding box center [806, 305] width 213 height 472
drag, startPoint x: 811, startPoint y: 463, endPoint x: 807, endPoint y: 340, distance: 123.2
click at [807, 340] on div at bounding box center [806, 305] width 213 height 472
drag, startPoint x: 816, startPoint y: 413, endPoint x: 843, endPoint y: 520, distance: 109.7
click at [843, 406] on div at bounding box center [806, 305] width 213 height 472
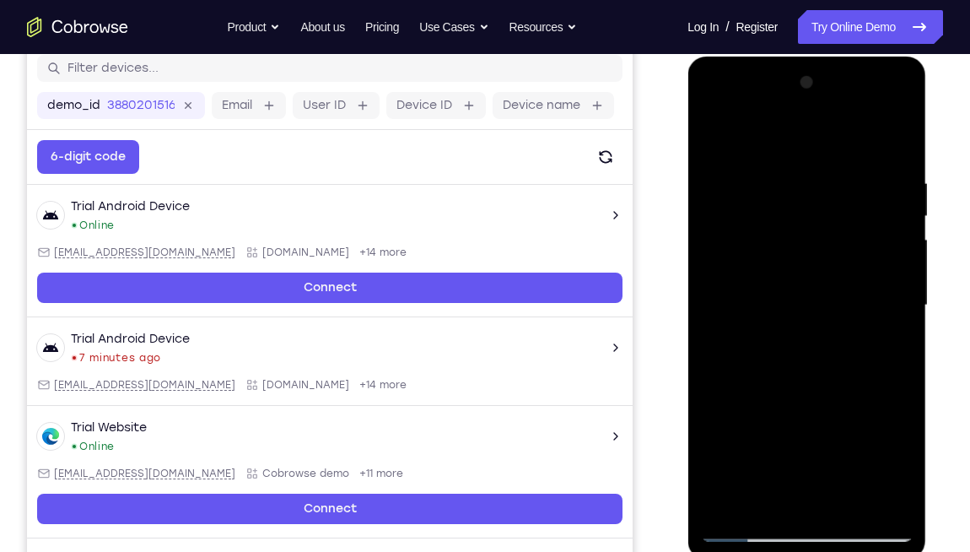
drag, startPoint x: 812, startPoint y: 412, endPoint x: 819, endPoint y: 516, distance: 104.9
click at [819, 406] on div at bounding box center [806, 305] width 213 height 472
click at [802, 406] on div at bounding box center [806, 305] width 213 height 472
click at [892, 138] on div at bounding box center [806, 305] width 213 height 472
click at [709, 135] on div at bounding box center [806, 305] width 213 height 472
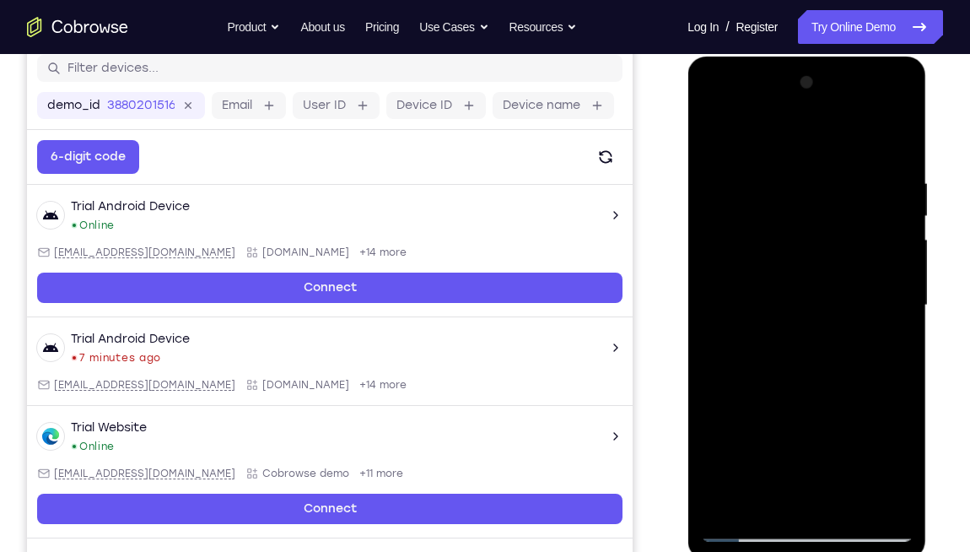
click at [831, 168] on div at bounding box center [806, 305] width 213 height 472
click at [898, 342] on div at bounding box center [806, 305] width 213 height 472
click at [775, 406] on div at bounding box center [806, 305] width 213 height 472
click at [884, 321] on div at bounding box center [806, 305] width 213 height 472
click at [832, 289] on div at bounding box center [806, 305] width 213 height 472
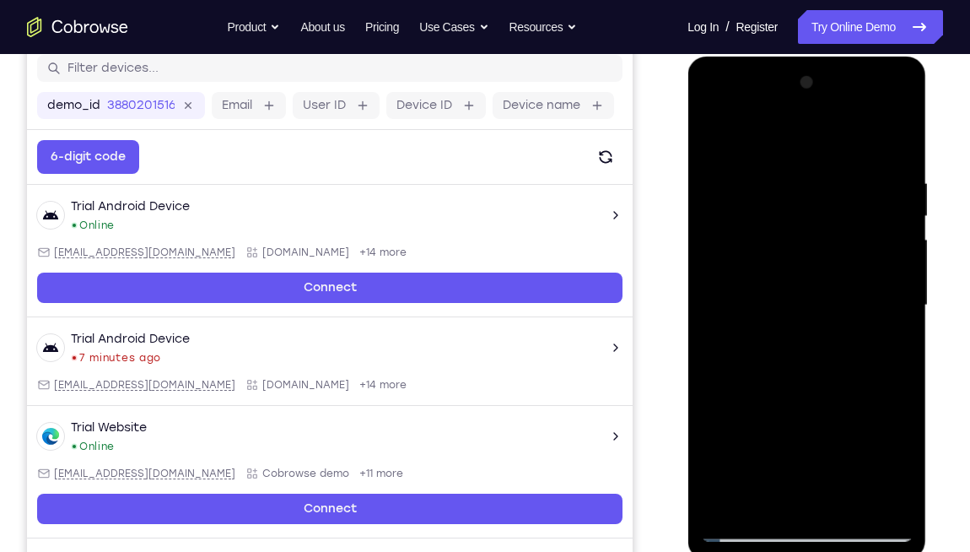
drag, startPoint x: 726, startPoint y: 379, endPoint x: 963, endPoint y: 397, distance: 237.8
click at [920, 397] on html "Online web based iOS Simulators and Android Emulators. Run iPhone, iPad, Mobile…" at bounding box center [808, 310] width 240 height 506
drag, startPoint x: 742, startPoint y: 385, endPoint x: 958, endPoint y: 386, distance: 216.8
click at [920, 386] on html "Online web based iOS Simulators and Android Emulators. Run iPhone, iPad, Mobile…" at bounding box center [808, 310] width 240 height 506
click at [823, 406] on div at bounding box center [806, 305] width 213 height 472
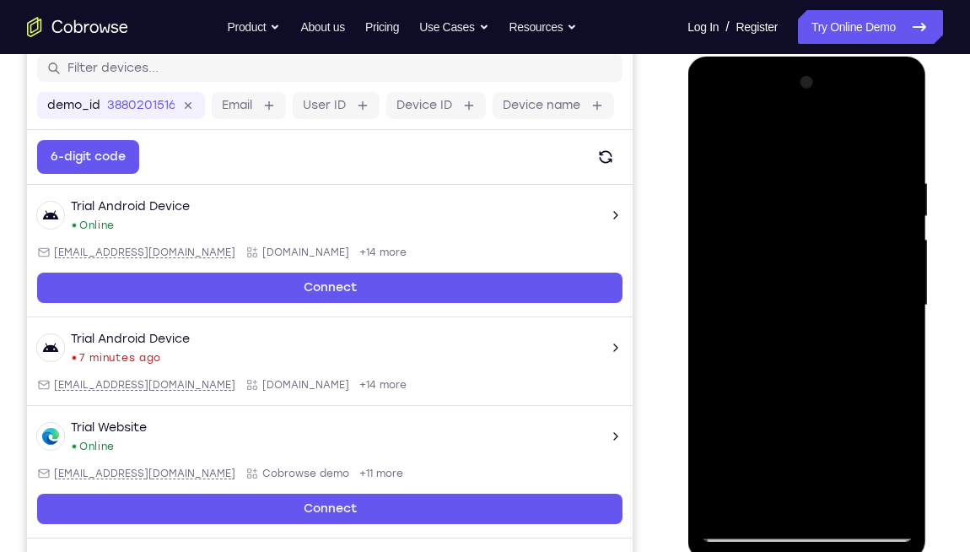
click at [773, 304] on div at bounding box center [806, 305] width 213 height 472
click at [843, 406] on div at bounding box center [806, 305] width 213 height 472
click at [890, 406] on div at bounding box center [806, 305] width 213 height 472
click at [892, 353] on div at bounding box center [806, 305] width 213 height 472
click at [688, 322] on div at bounding box center [807, 308] width 239 height 503
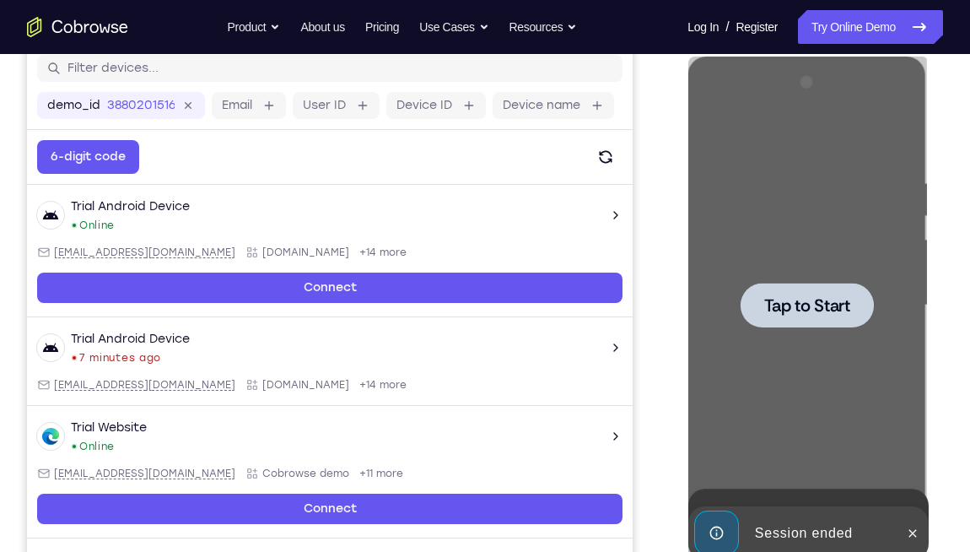
drag, startPoint x: 0, startPoint y: 266, endPoint x: 947, endPoint y: 229, distance: 948.1
click at [920, 229] on div "Your Support Agent Your Customer Web iOS Android Next Steps We’d be happy to gi…" at bounding box center [485, 387] width 970 height 1113
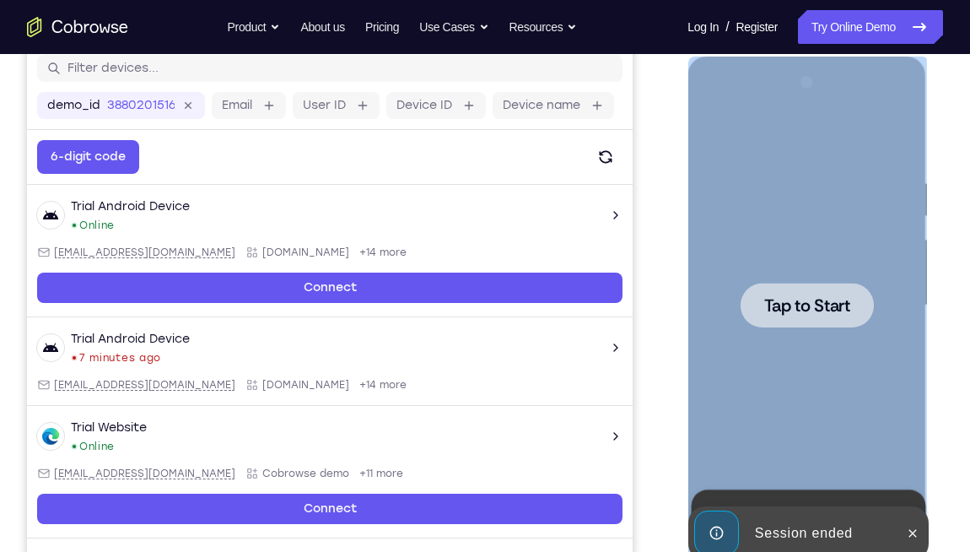
click at [828, 244] on div at bounding box center [806, 305] width 213 height 472
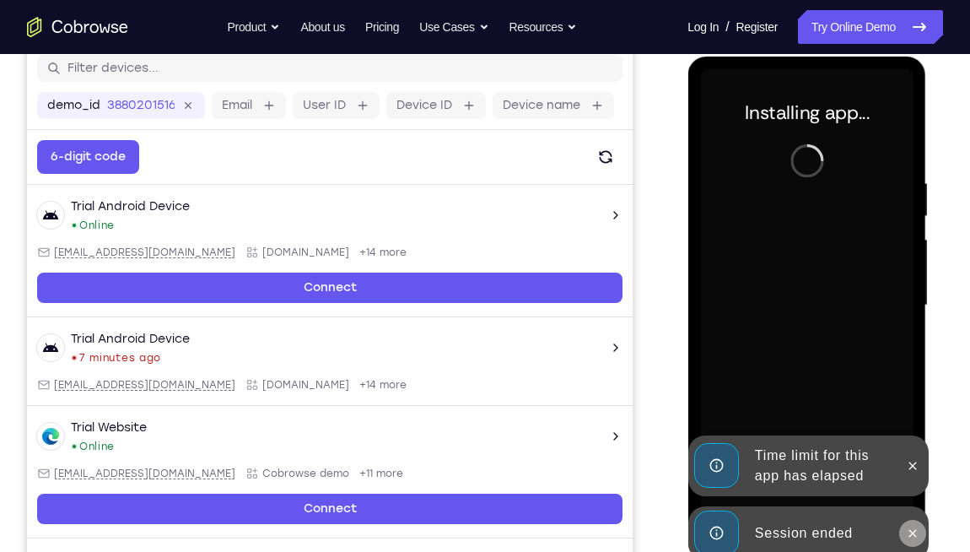
click at [914, 406] on button at bounding box center [911, 533] width 27 height 27
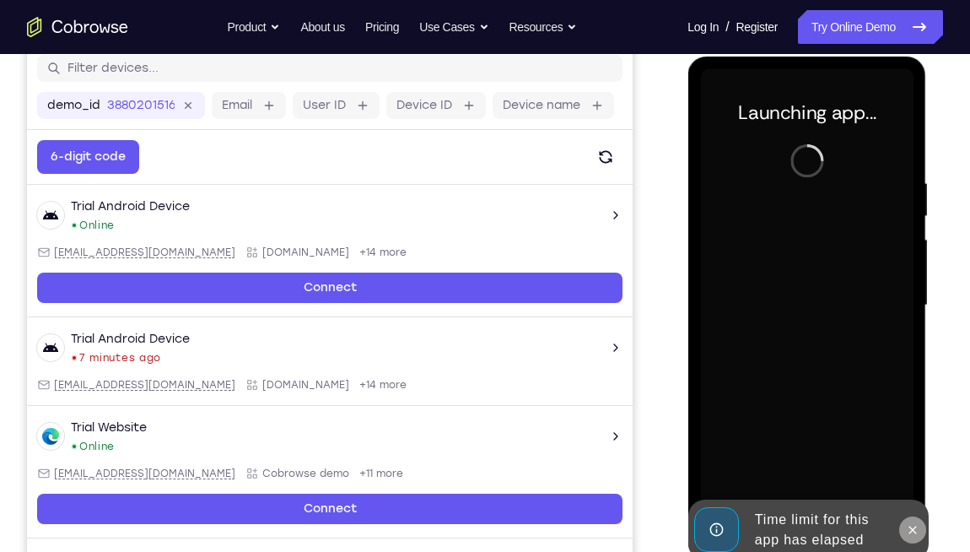
click at [918, 406] on icon at bounding box center [911, 529] width 13 height 13
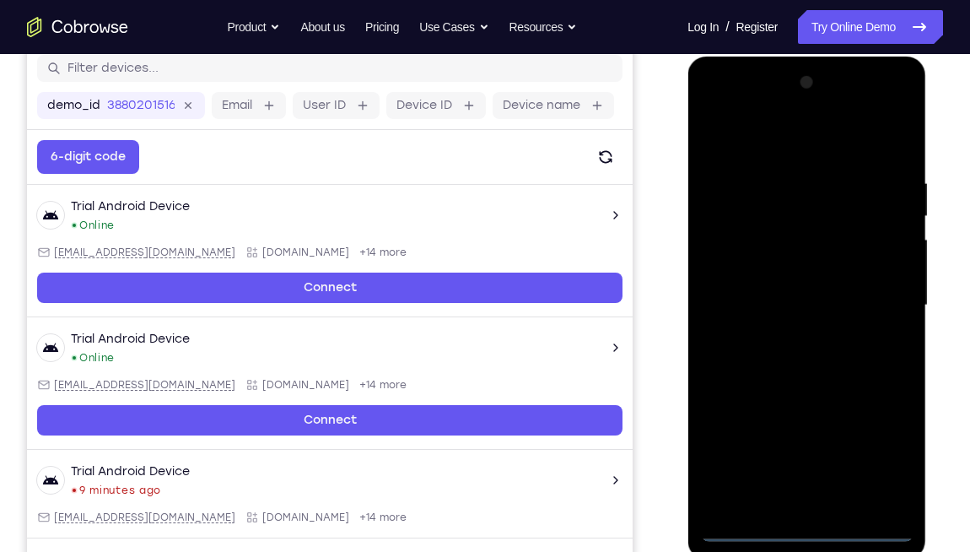
click at [799, 406] on div at bounding box center [806, 305] width 213 height 472
click at [889, 406] on div at bounding box center [806, 305] width 213 height 472
click at [712, 103] on div at bounding box center [806, 305] width 213 height 472
click at [876, 297] on div at bounding box center [806, 305] width 213 height 472
click at [783, 337] on div at bounding box center [806, 305] width 213 height 472
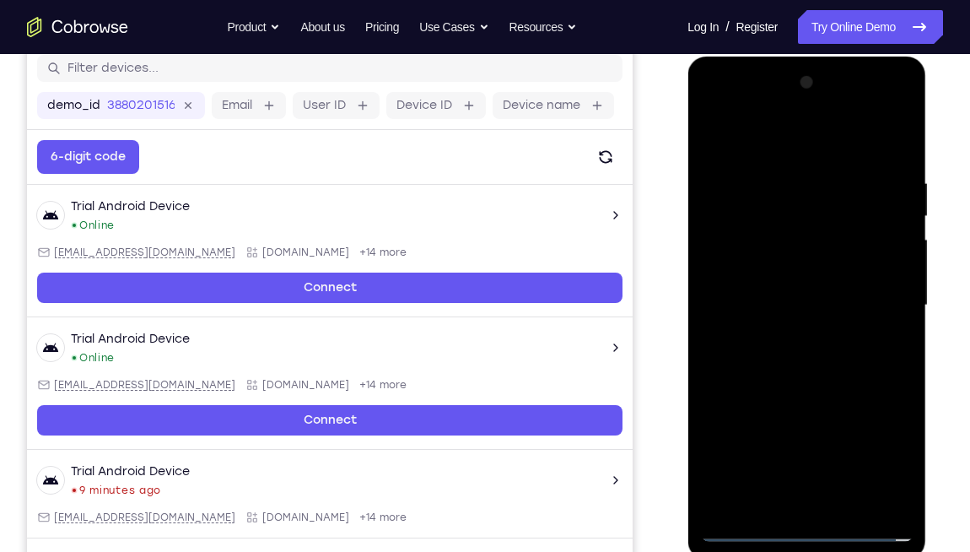
click at [761, 286] on div at bounding box center [806, 305] width 213 height 472
click at [782, 269] on div at bounding box center [806, 305] width 213 height 472
click at [789, 301] on div at bounding box center [806, 305] width 213 height 472
click at [785, 354] on div at bounding box center [806, 305] width 213 height 472
click at [790, 359] on div at bounding box center [806, 305] width 213 height 472
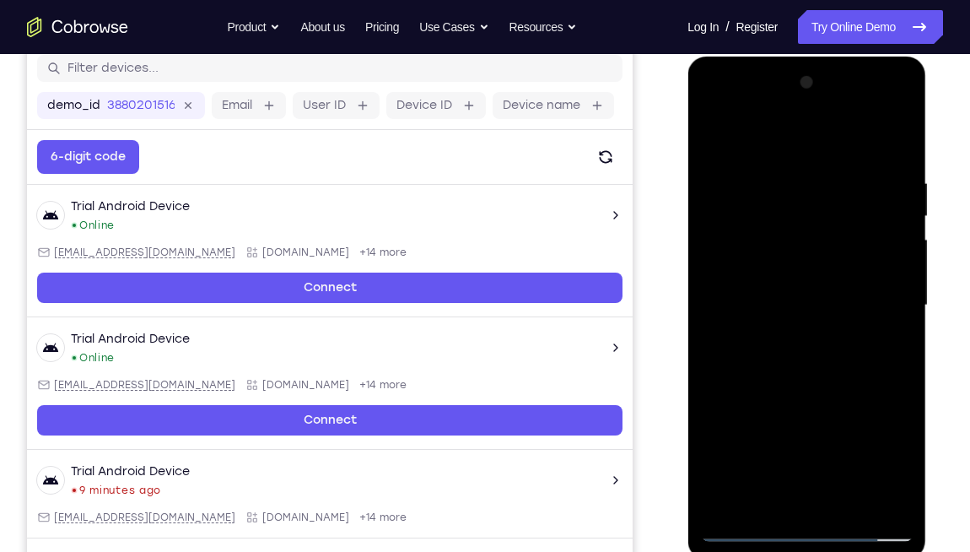
click at [887, 168] on div at bounding box center [806, 305] width 213 height 472
click at [828, 361] on div at bounding box center [806, 305] width 213 height 472
click at [835, 406] on div at bounding box center [806, 305] width 213 height 472
click at [816, 361] on div at bounding box center [806, 305] width 213 height 472
click at [891, 171] on div at bounding box center [806, 305] width 213 height 472
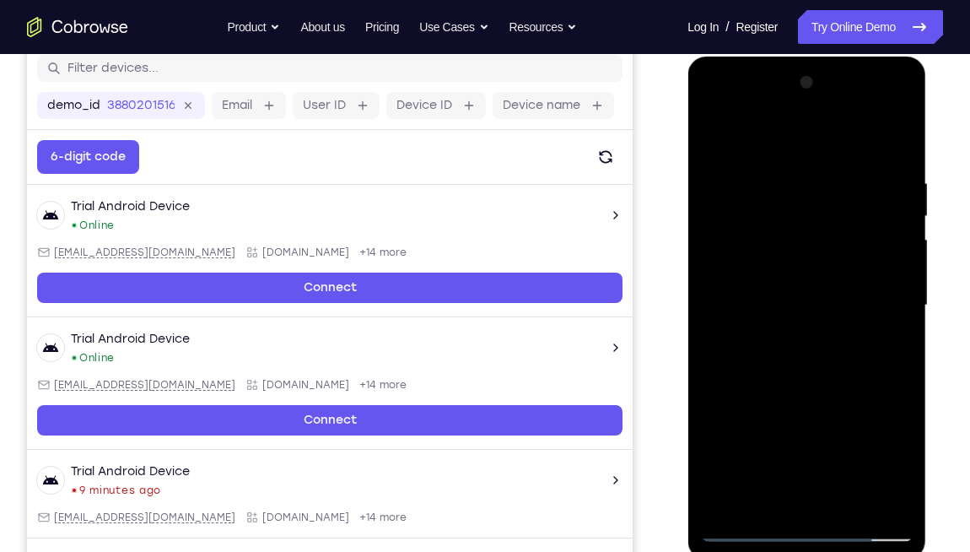
drag, startPoint x: 752, startPoint y: 136, endPoint x: 1669, endPoint y: 187, distance: 918.5
click at [920, 132] on html "Online web based iOS Simulators and Android Emulators. Run iPhone, iPad, Mobile…" at bounding box center [808, 310] width 240 height 506
click at [892, 164] on div at bounding box center [806, 305] width 213 height 472
click at [874, 109] on div at bounding box center [806, 305] width 213 height 472
click at [903, 142] on div at bounding box center [806, 305] width 213 height 472
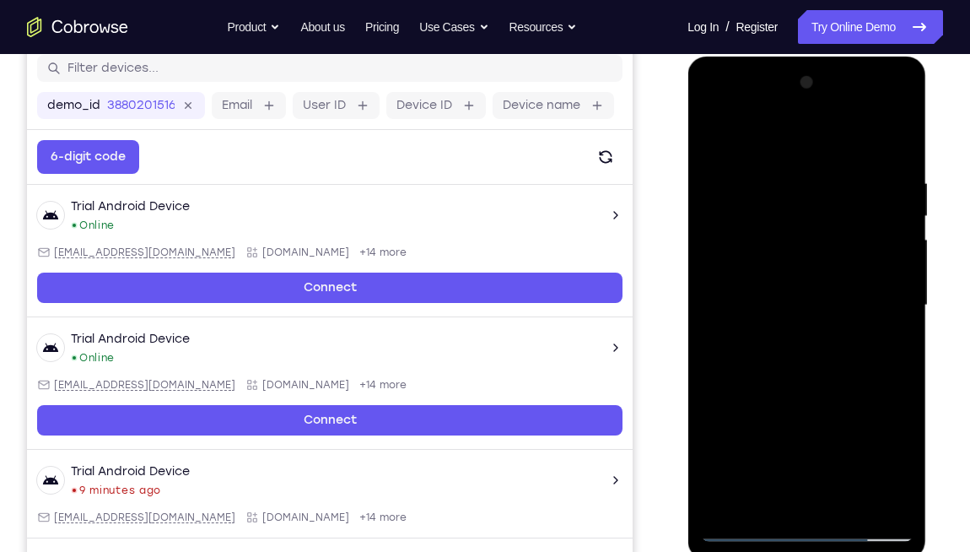
click at [801, 170] on div at bounding box center [806, 305] width 213 height 472
click at [897, 168] on div at bounding box center [806, 305] width 213 height 472
click at [809, 224] on div at bounding box center [806, 305] width 213 height 472
click at [900, 159] on div at bounding box center [806, 305] width 213 height 472
click at [777, 174] on div at bounding box center [806, 305] width 213 height 472
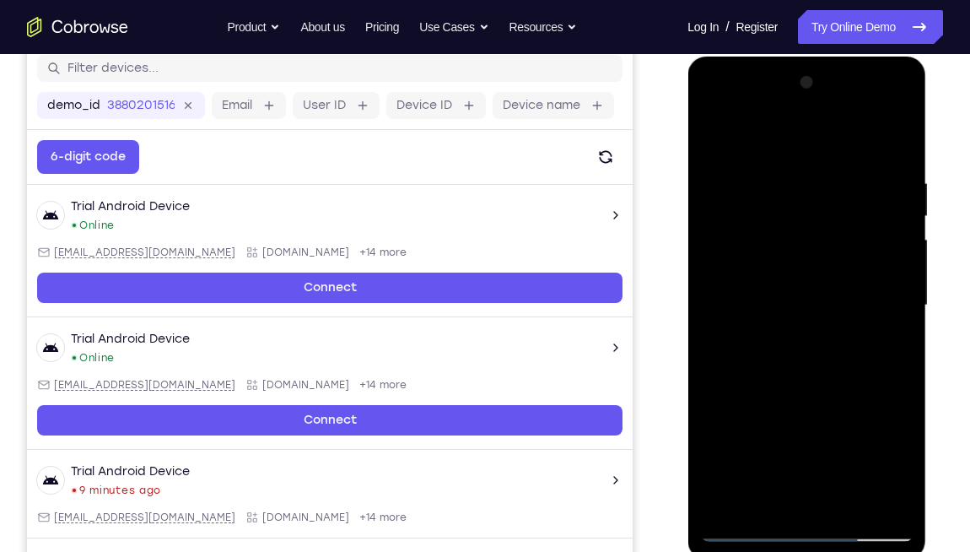
click at [893, 320] on div at bounding box center [806, 305] width 213 height 472
drag, startPoint x: 893, startPoint y: 320, endPoint x: 717, endPoint y: 340, distance: 177.5
click at [717, 340] on div at bounding box center [806, 305] width 213 height 472
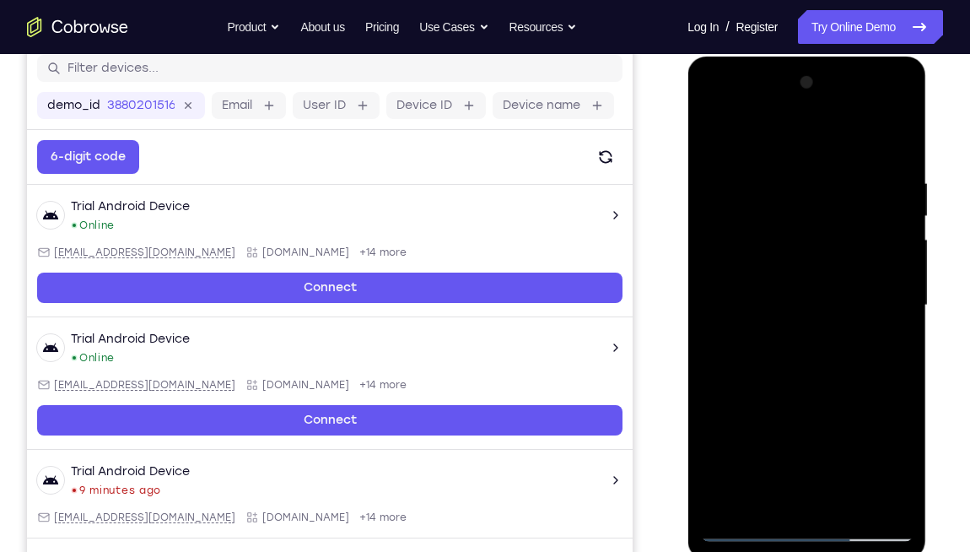
drag, startPoint x: 754, startPoint y: 361, endPoint x: 722, endPoint y: 362, distance: 32.1
click at [722, 362] on div at bounding box center [806, 305] width 213 height 472
click at [904, 316] on div at bounding box center [806, 305] width 213 height 472
click at [904, 317] on div at bounding box center [806, 305] width 213 height 472
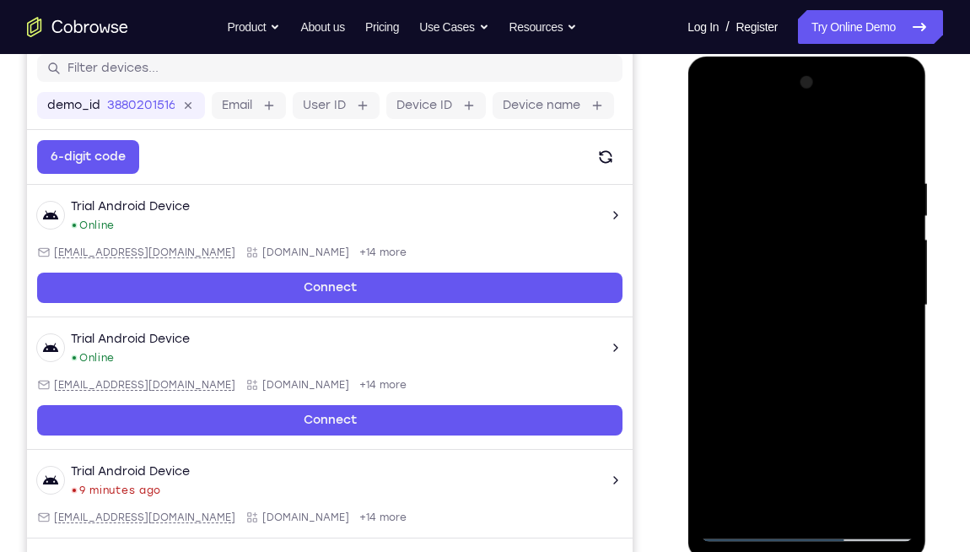
click at [904, 317] on div at bounding box center [806, 305] width 213 height 472
click at [846, 289] on div at bounding box center [806, 305] width 213 height 472
click at [880, 294] on div at bounding box center [806, 305] width 213 height 472
click at [880, 296] on div at bounding box center [806, 305] width 213 height 472
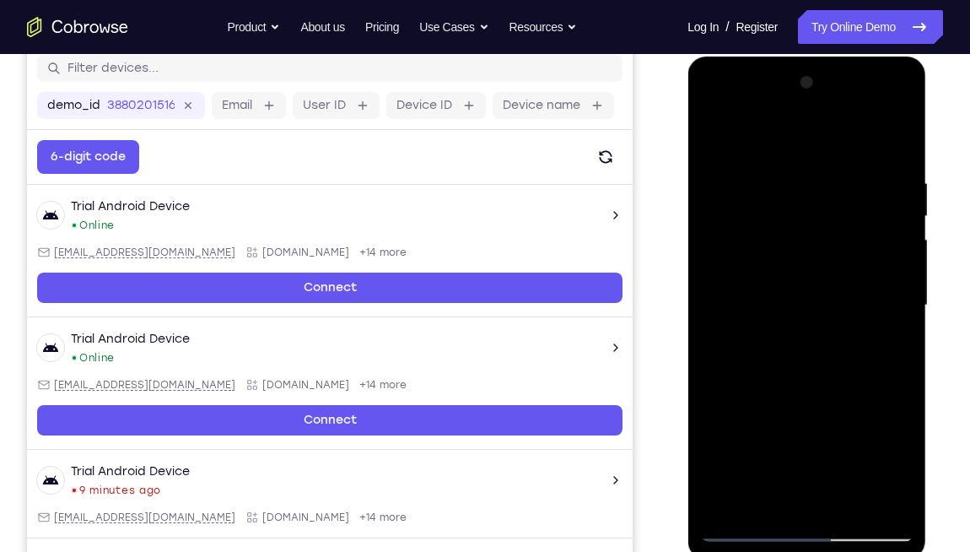
click at [843, 306] on div at bounding box center [806, 305] width 213 height 472
click at [889, 296] on div at bounding box center [806, 305] width 213 height 472
click at [888, 296] on div at bounding box center [806, 305] width 213 height 472
click at [888, 297] on div at bounding box center [806, 305] width 213 height 472
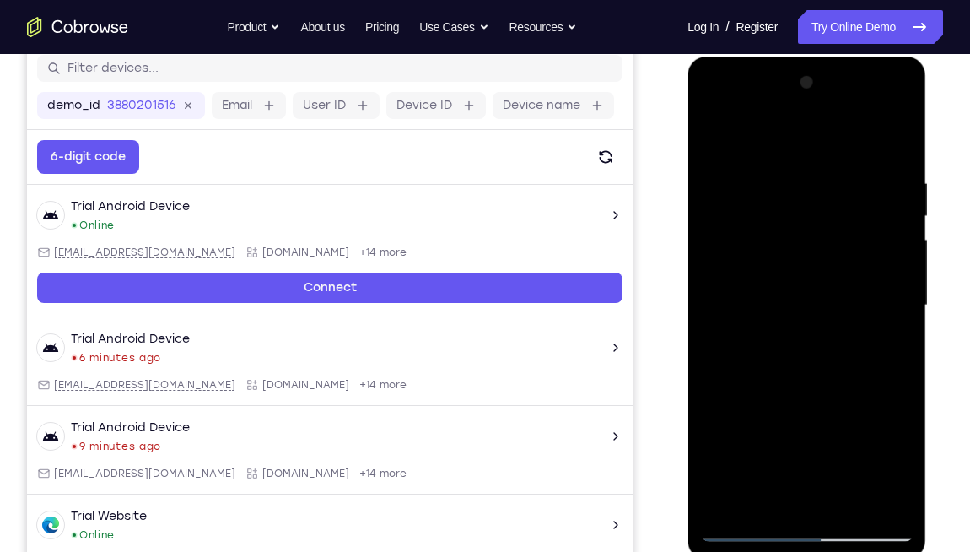
click at [888, 297] on div at bounding box center [806, 305] width 213 height 472
drag, startPoint x: 888, startPoint y: 296, endPoint x: 778, endPoint y: 297, distance: 110.5
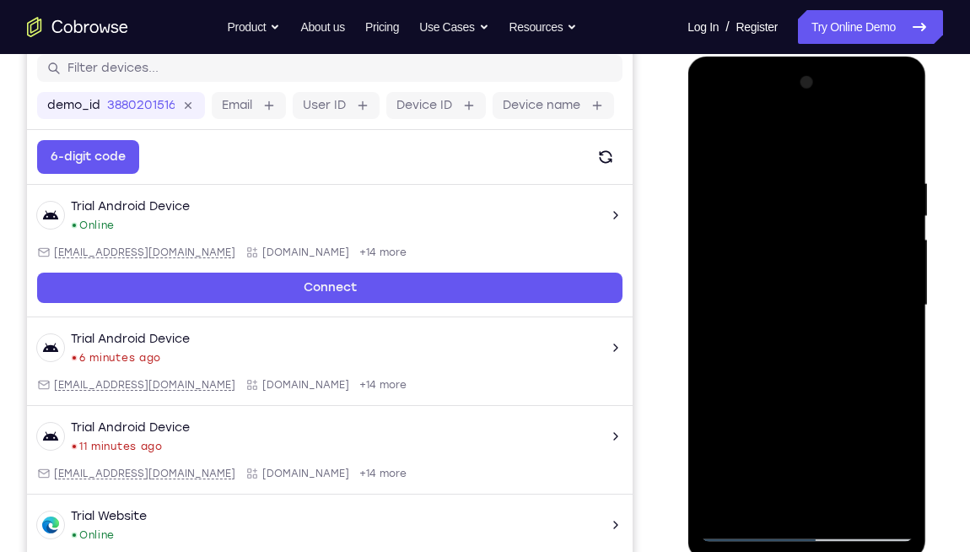
click at [778, 297] on div at bounding box center [806, 305] width 213 height 472
click at [892, 305] on div at bounding box center [806, 305] width 213 height 472
drag, startPoint x: 892, startPoint y: 305, endPoint x: 713, endPoint y: 331, distance: 180.6
click at [713, 331] on div at bounding box center [806, 305] width 213 height 472
click at [891, 321] on div at bounding box center [806, 305] width 213 height 472
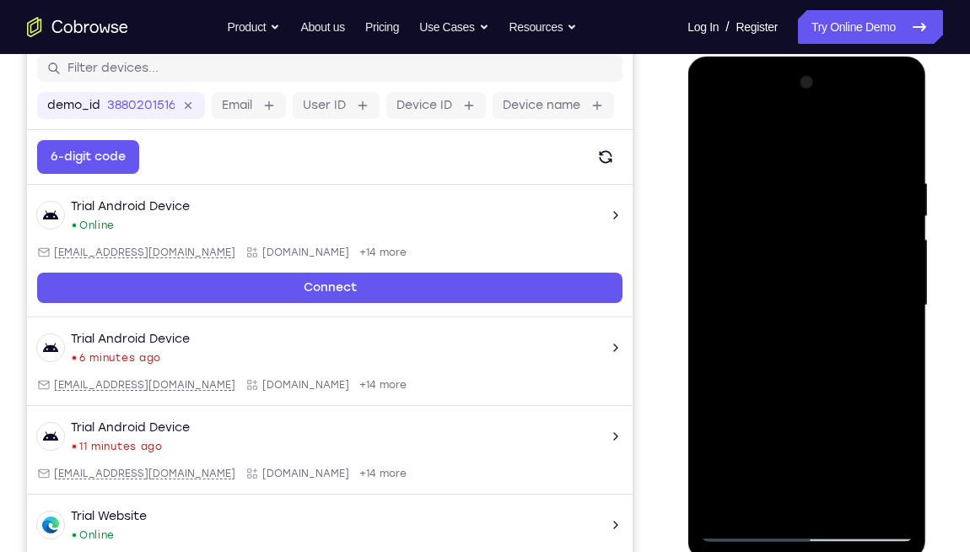
click at [891, 321] on div at bounding box center [806, 305] width 213 height 472
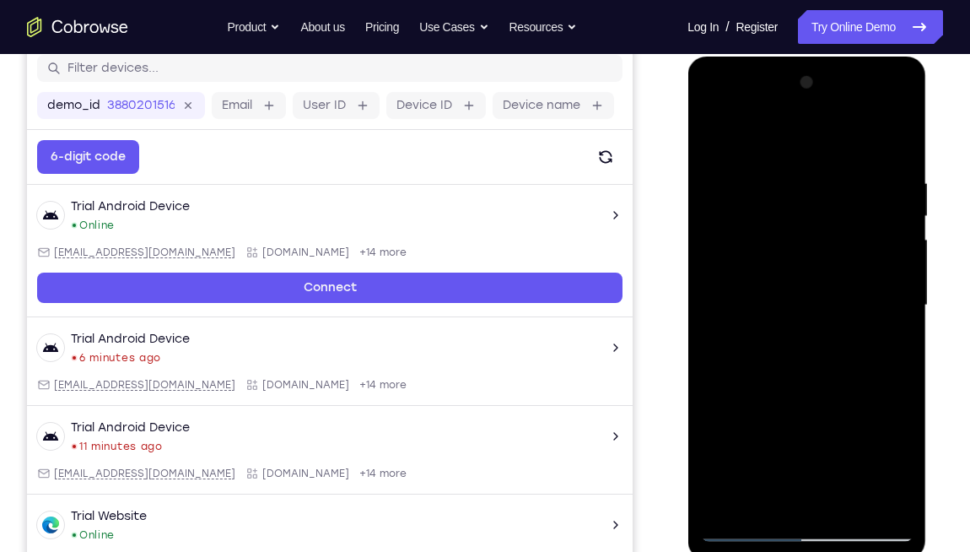
click at [891, 321] on div at bounding box center [806, 305] width 213 height 472
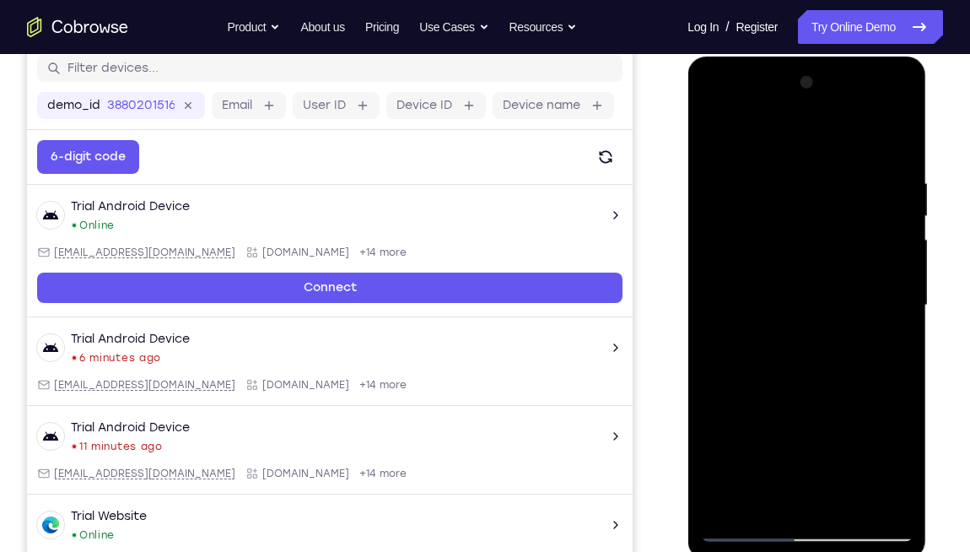
click at [891, 321] on div at bounding box center [806, 305] width 213 height 472
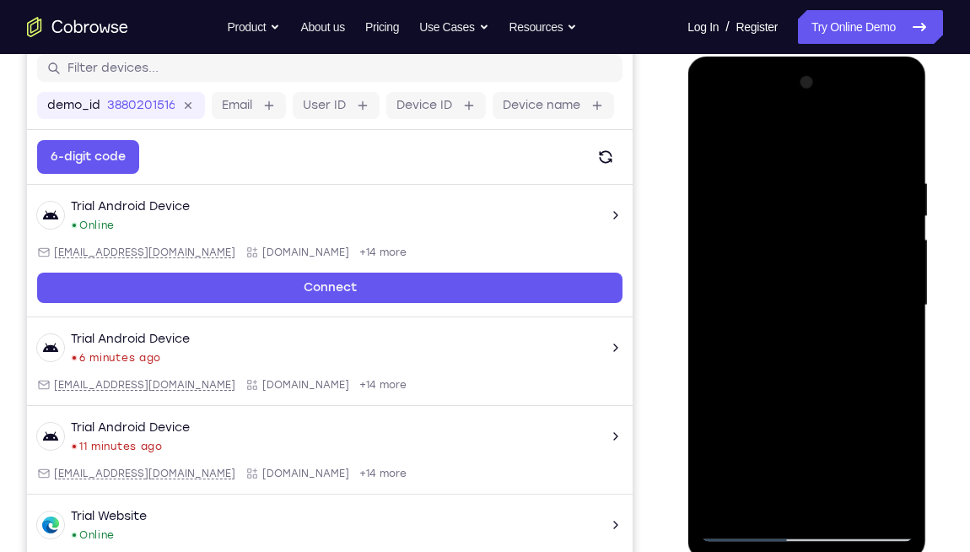
click at [891, 321] on div at bounding box center [806, 305] width 213 height 472
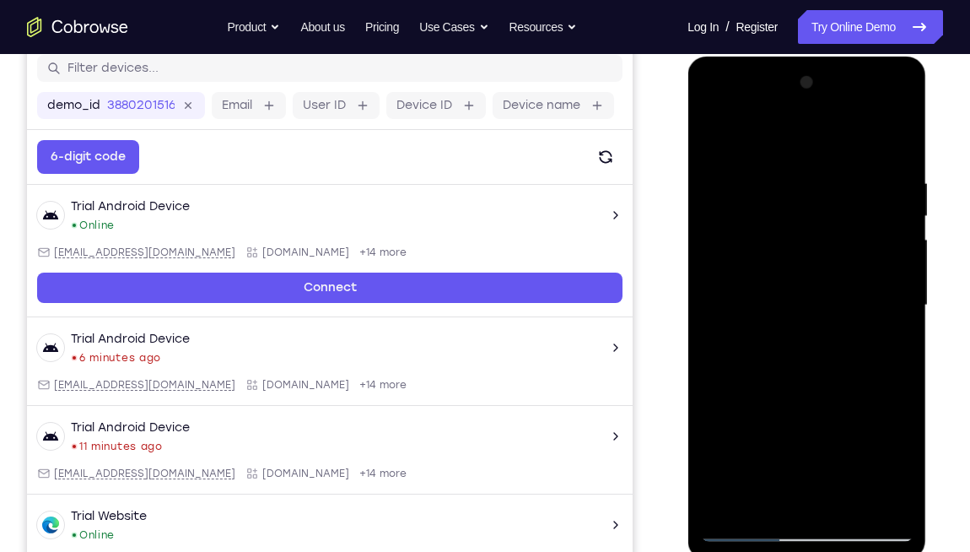
click at [891, 321] on div at bounding box center [806, 305] width 213 height 472
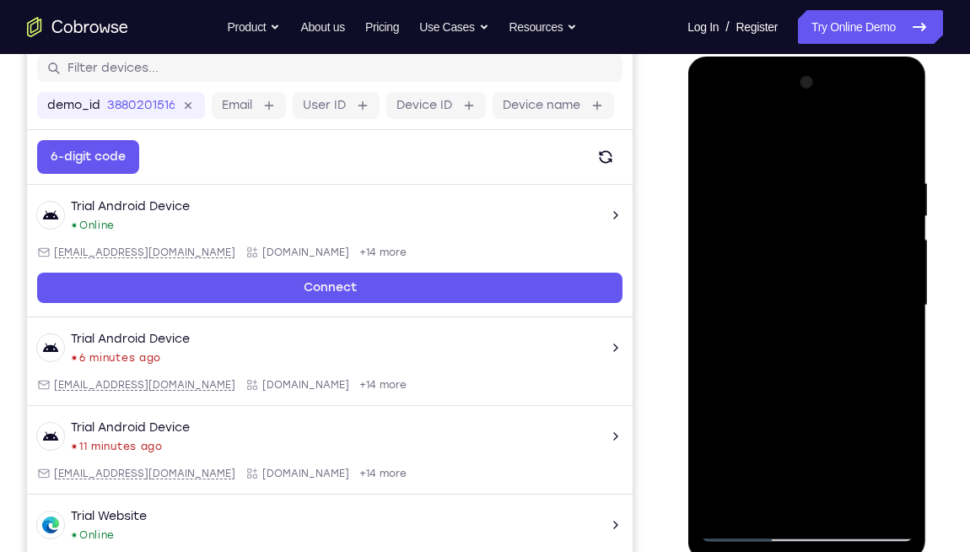
click at [891, 321] on div at bounding box center [806, 305] width 213 height 472
click at [883, 310] on div at bounding box center [806, 305] width 213 height 472
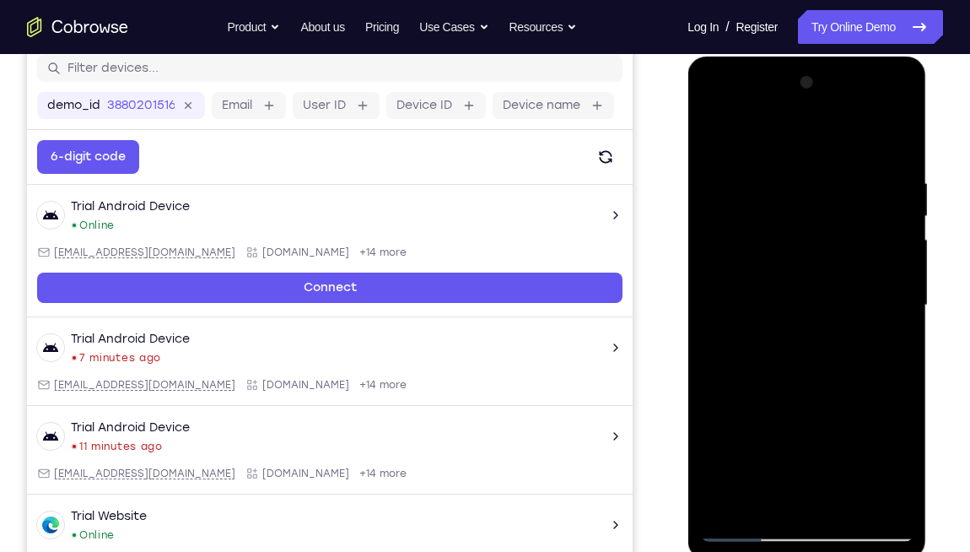
click at [872, 314] on div at bounding box center [806, 305] width 213 height 472
click at [880, 310] on div at bounding box center [806, 305] width 213 height 472
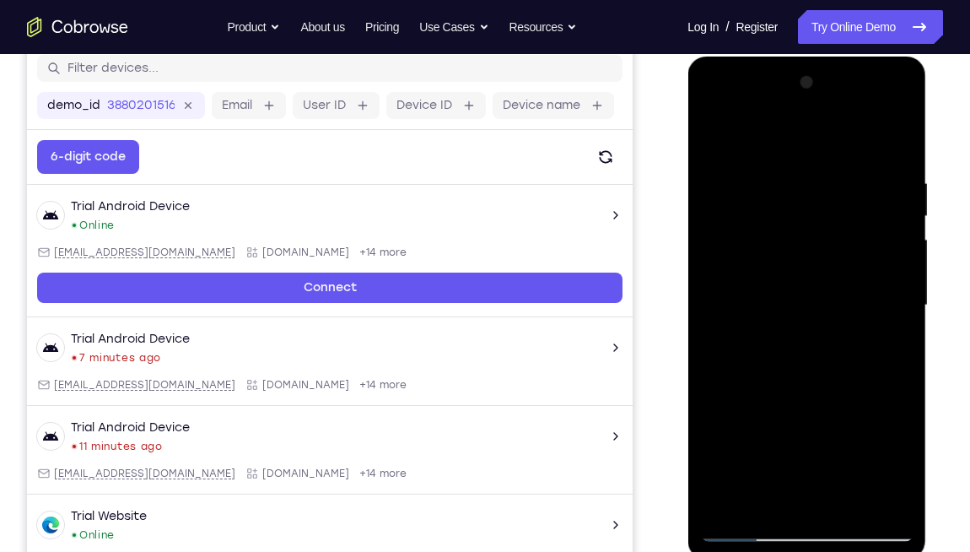
click at [880, 310] on div at bounding box center [806, 305] width 213 height 472
click at [886, 320] on div at bounding box center [806, 305] width 213 height 472
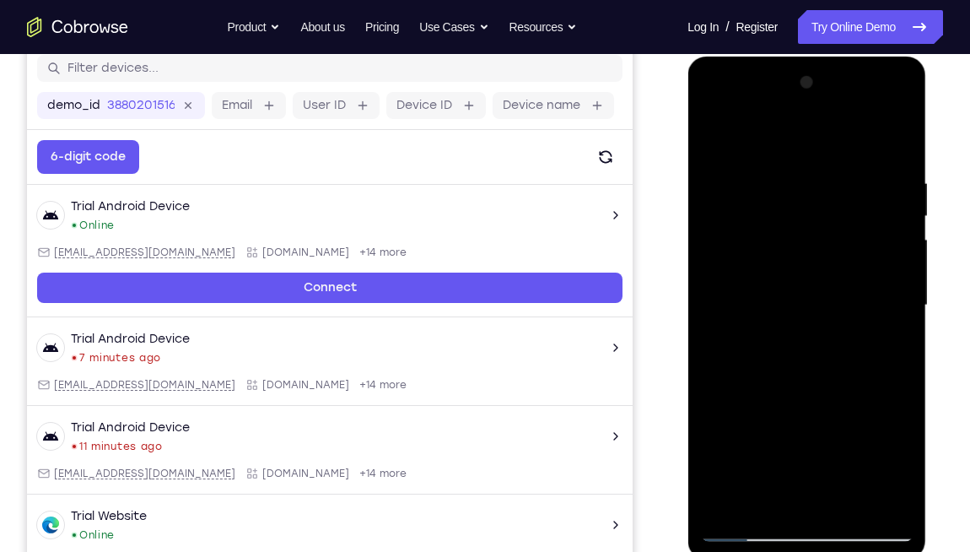
click at [886, 320] on div at bounding box center [806, 305] width 213 height 472
click at [873, 318] on div at bounding box center [806, 305] width 213 height 472
click at [886, 332] on div at bounding box center [806, 305] width 213 height 472
click at [887, 332] on div at bounding box center [806, 305] width 213 height 472
click at [895, 334] on div at bounding box center [806, 305] width 213 height 472
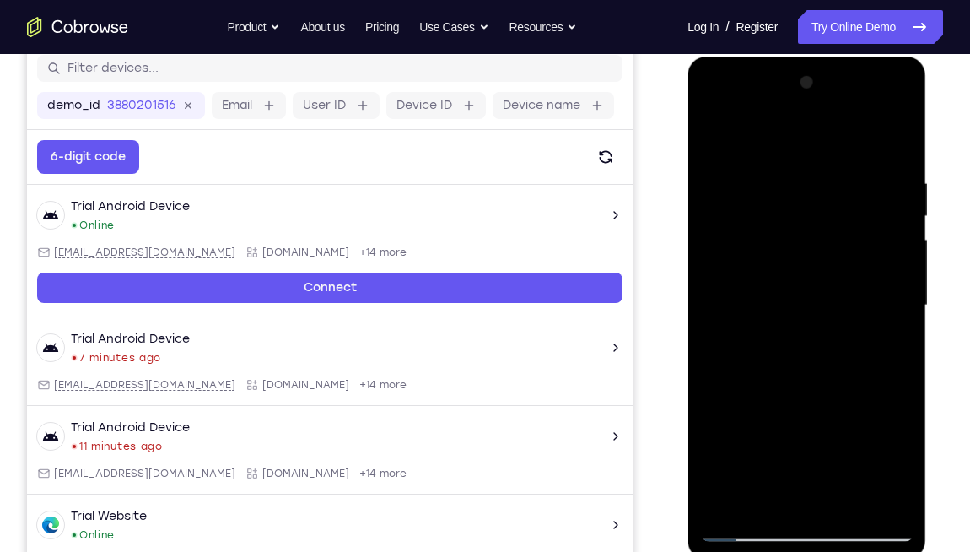
click at [895, 334] on div at bounding box center [806, 305] width 213 height 472
click at [895, 335] on div at bounding box center [806, 305] width 213 height 472
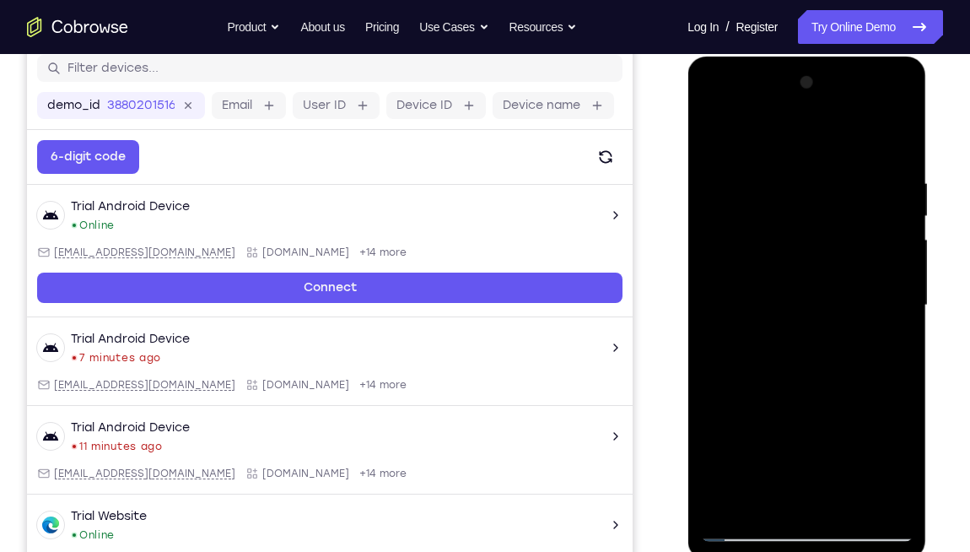
click at [895, 335] on div at bounding box center [806, 305] width 213 height 472
drag, startPoint x: 887, startPoint y: 334, endPoint x: 756, endPoint y: 342, distance: 131.0
click at [756, 342] on div at bounding box center [806, 305] width 213 height 472
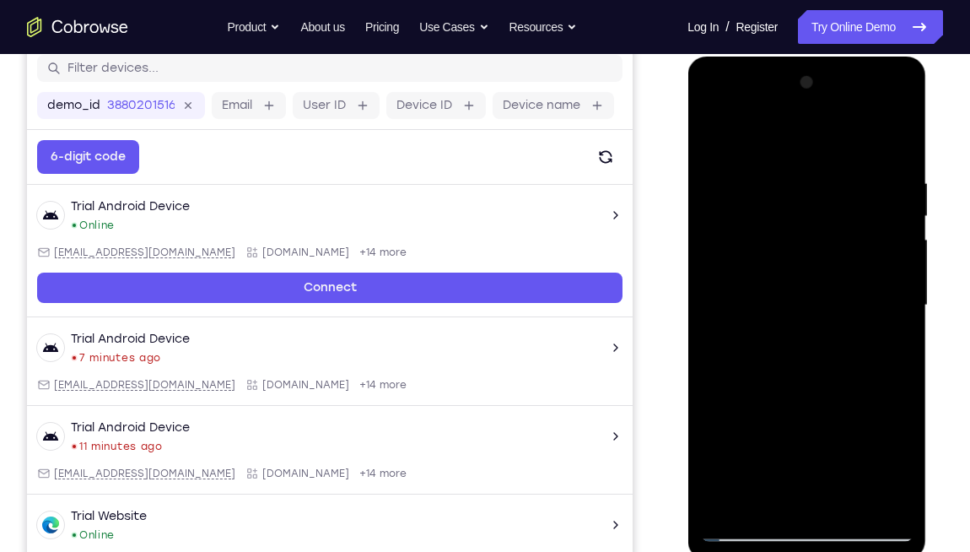
drag, startPoint x: 806, startPoint y: 373, endPoint x: 662, endPoint y: 407, distance: 147.3
click at [688, 406] on html "Online web based iOS Simulators and Android Emulators. Run iPhone, iPad, Mobile…" at bounding box center [808, 310] width 240 height 506
click at [888, 392] on div at bounding box center [806, 305] width 213 height 472
click at [872, 373] on div at bounding box center [806, 305] width 213 height 472
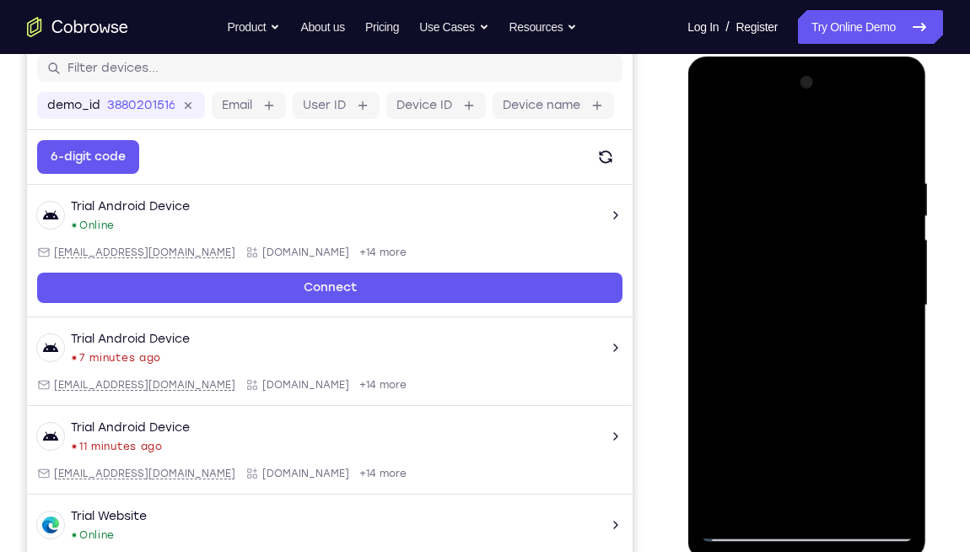
click at [872, 373] on div at bounding box center [806, 305] width 213 height 472
drag, startPoint x: 872, startPoint y: 373, endPoint x: 688, endPoint y: 405, distance: 187.5
click at [688, 405] on div at bounding box center [807, 308] width 239 height 503
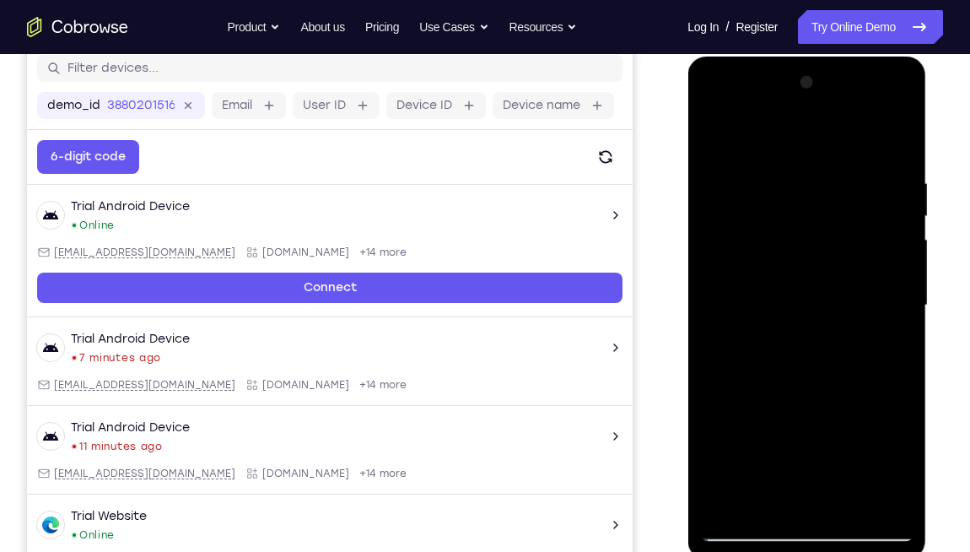
click at [888, 359] on div at bounding box center [806, 305] width 213 height 472
click at [887, 358] on div at bounding box center [806, 305] width 213 height 472
drag, startPoint x: 887, startPoint y: 359, endPoint x: 736, endPoint y: 379, distance: 151.5
click at [736, 379] on div at bounding box center [806, 305] width 213 height 472
drag, startPoint x: 861, startPoint y: 365, endPoint x: 736, endPoint y: 378, distance: 126.3
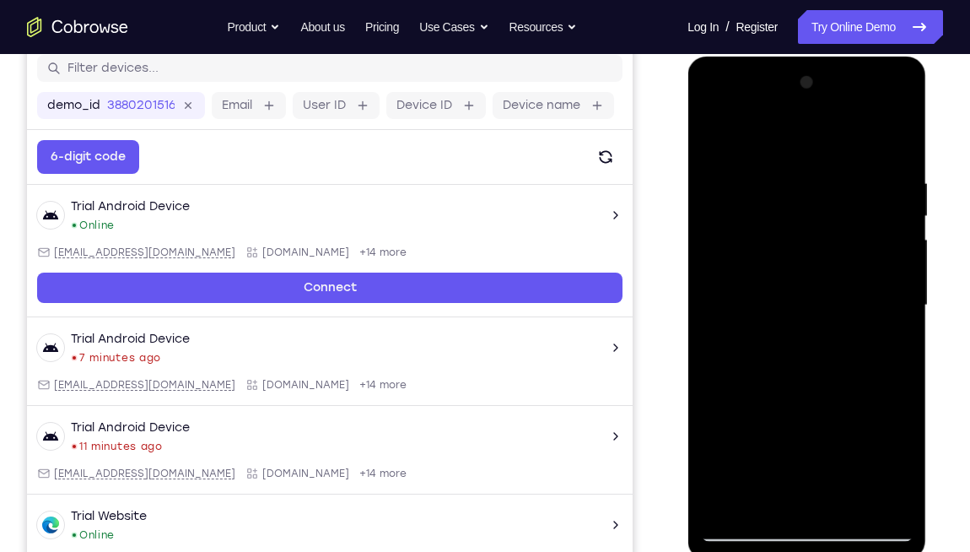
click at [736, 378] on div at bounding box center [806, 305] width 213 height 472
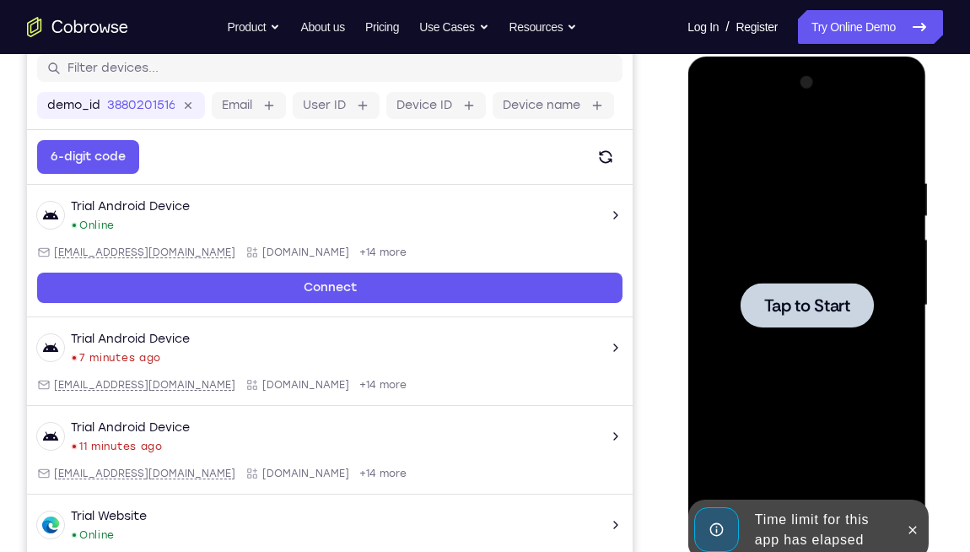
click at [828, 334] on div at bounding box center [806, 305] width 213 height 472
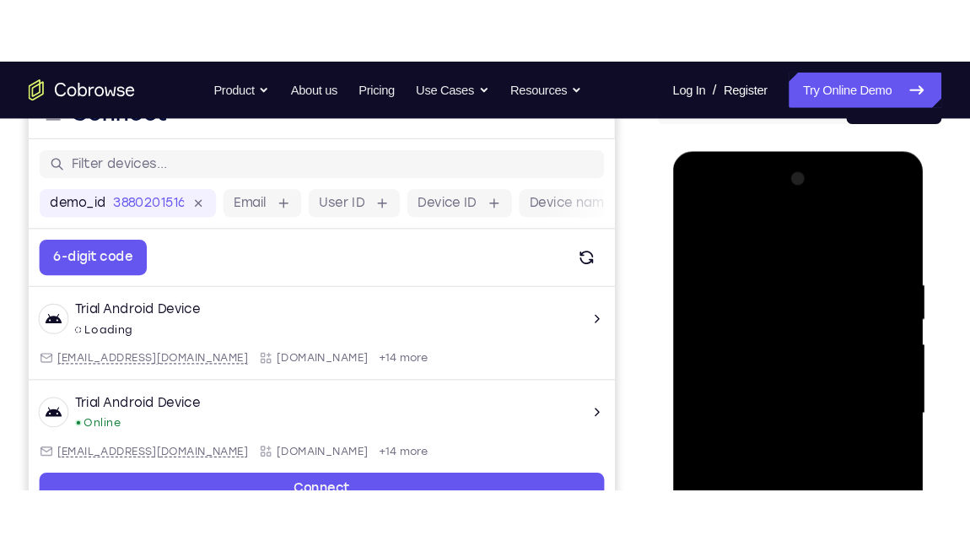
scroll to position [215, 0]
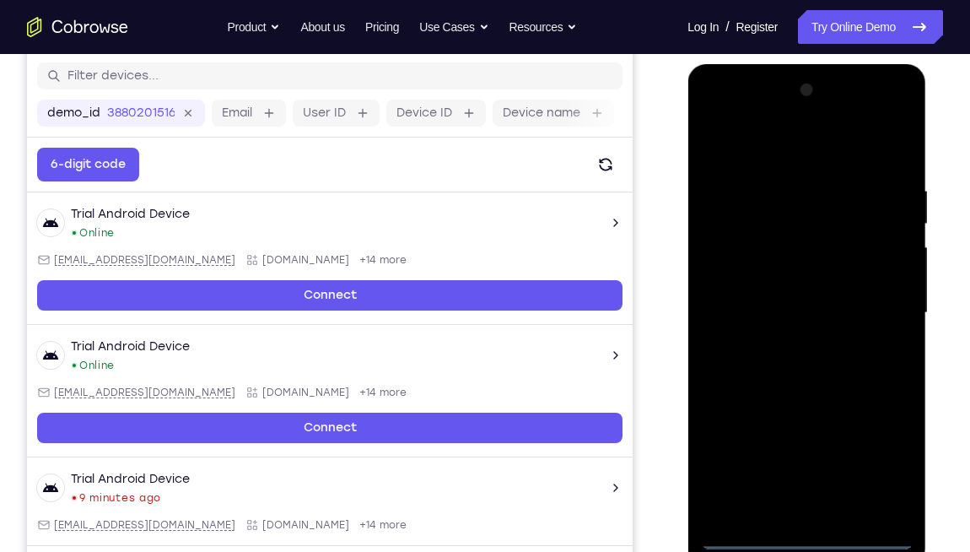
click at [807, 406] on div at bounding box center [806, 313] width 213 height 472
click at [888, 406] on div at bounding box center [806, 313] width 213 height 472
click at [717, 115] on div at bounding box center [806, 313] width 213 height 472
click at [888, 321] on div at bounding box center [806, 313] width 213 height 472
click at [785, 343] on div at bounding box center [806, 313] width 213 height 472
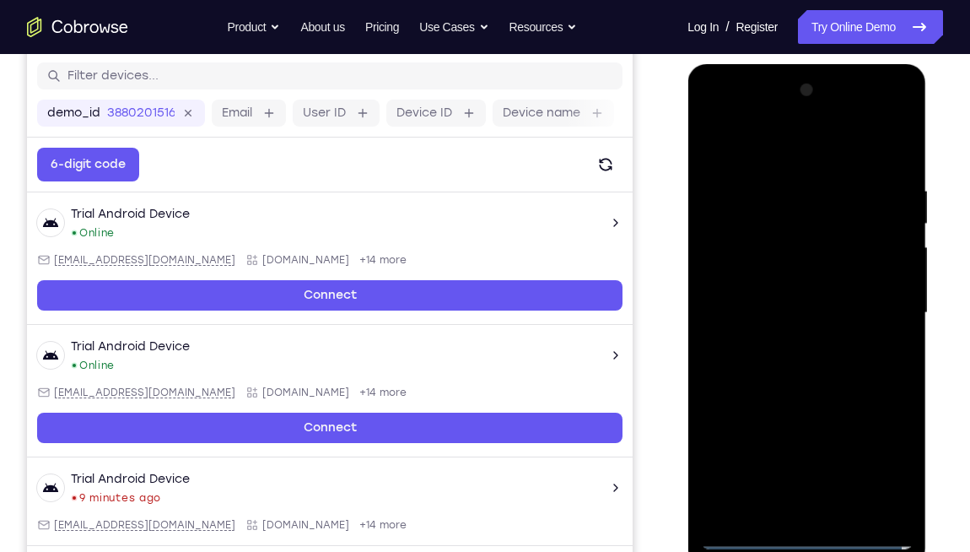
click at [774, 295] on div at bounding box center [806, 313] width 213 height 472
click at [782, 278] on div at bounding box center [806, 313] width 213 height 472
click at [801, 311] on div at bounding box center [806, 313] width 213 height 472
click at [845, 370] on div at bounding box center [806, 313] width 213 height 472
click at [796, 367] on div at bounding box center [806, 313] width 213 height 472
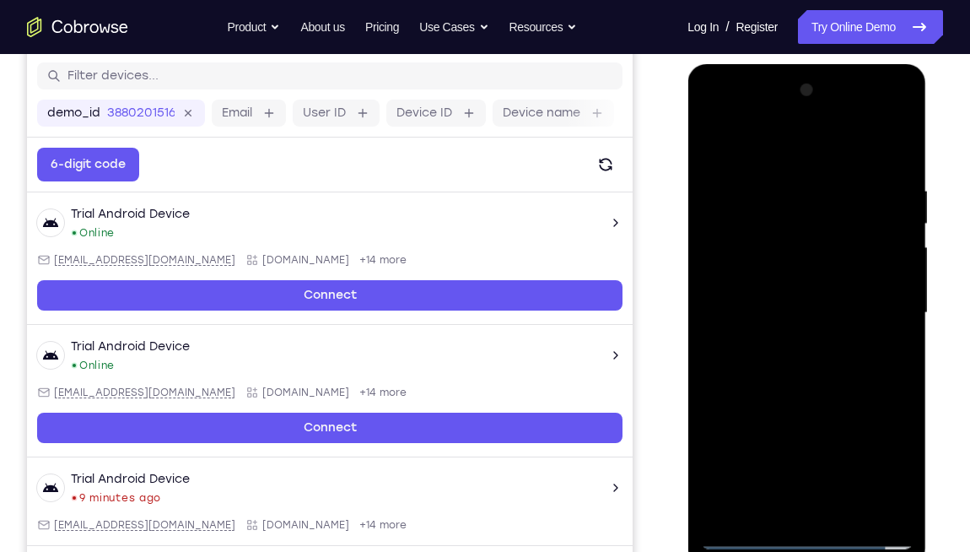
click at [889, 162] on div at bounding box center [806, 313] width 213 height 472
click at [901, 133] on div at bounding box center [806, 313] width 213 height 472
click at [712, 140] on div at bounding box center [806, 313] width 213 height 472
click at [782, 181] on div at bounding box center [806, 313] width 213 height 472
click at [896, 305] on div at bounding box center [806, 313] width 213 height 472
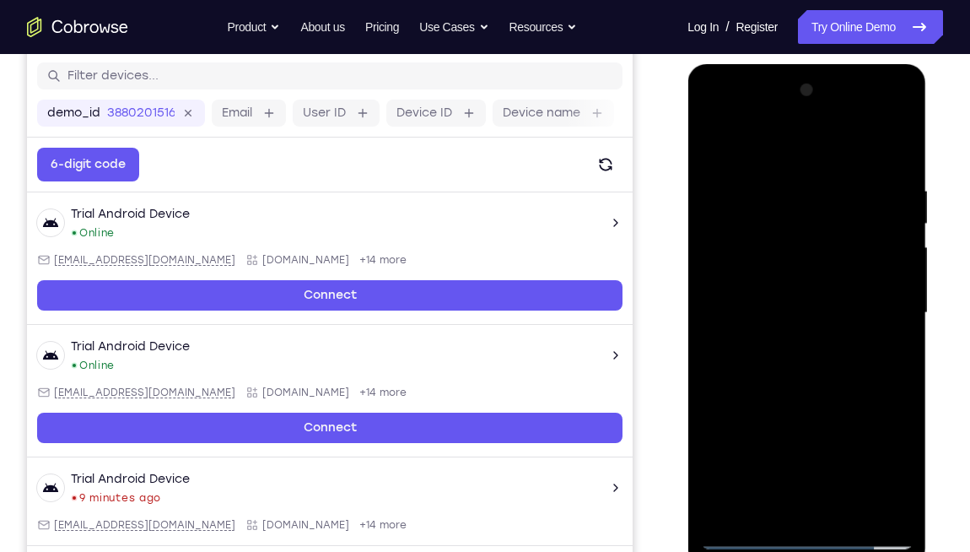
click at [896, 302] on div at bounding box center [806, 313] width 213 height 472
click at [898, 302] on div at bounding box center [806, 313] width 213 height 472
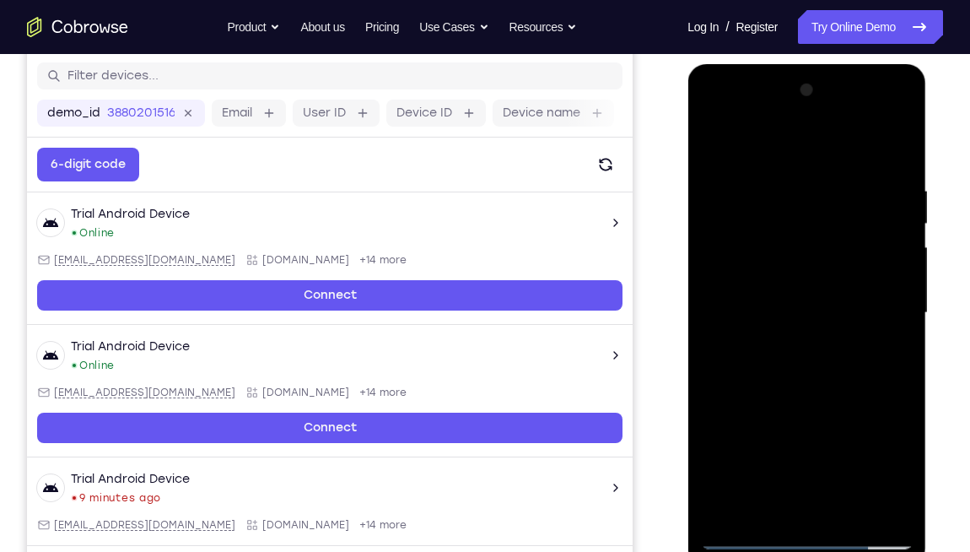
click at [898, 302] on div at bounding box center [806, 313] width 213 height 472
click at [898, 305] on div at bounding box center [806, 313] width 213 height 472
drag, startPoint x: 896, startPoint y: 305, endPoint x: 723, endPoint y: 326, distance: 174.2
click at [723, 326] on div at bounding box center [806, 313] width 213 height 472
drag, startPoint x: 891, startPoint y: 305, endPoint x: 701, endPoint y: 316, distance: 190.2
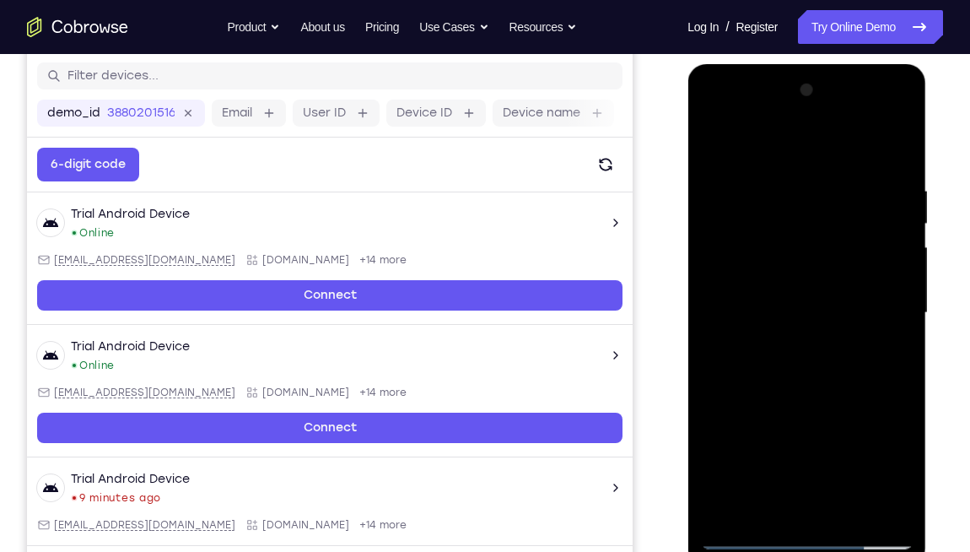
click at [701, 316] on div at bounding box center [806, 313] width 213 height 472
drag, startPoint x: 745, startPoint y: 290, endPoint x: 729, endPoint y: 283, distance: 17.7
click at [729, 283] on div at bounding box center [806, 313] width 213 height 472
drag, startPoint x: 882, startPoint y: 283, endPoint x: 675, endPoint y: 308, distance: 208.2
click at [688, 308] on html "Online web based iOS Simulators and Android Emulators. Run iPhone, iPad, Mobile…" at bounding box center [808, 317] width 240 height 506
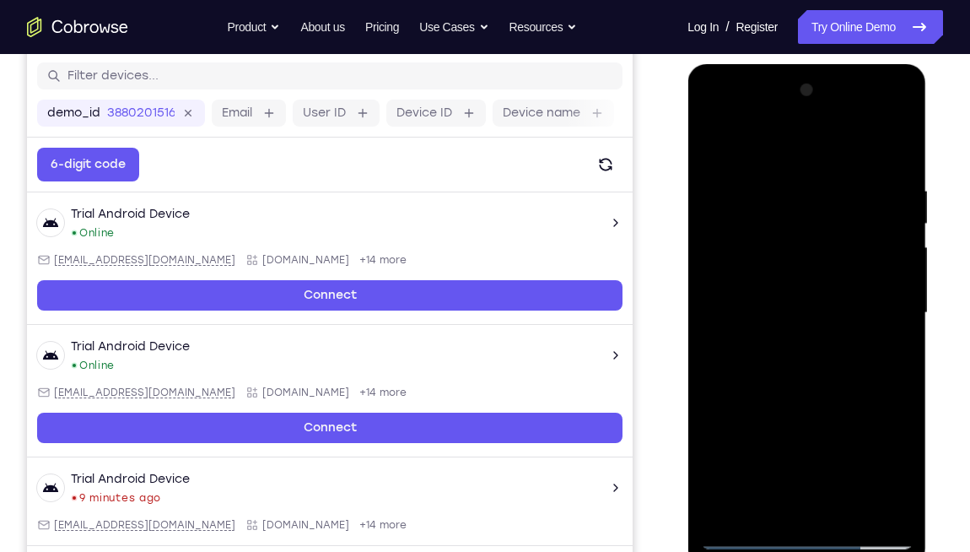
drag, startPoint x: 848, startPoint y: 294, endPoint x: 722, endPoint y: 299, distance: 125.8
click at [722, 299] on div at bounding box center [806, 313] width 213 height 472
drag, startPoint x: 807, startPoint y: 366, endPoint x: 763, endPoint y: 361, distance: 43.3
click at [763, 361] on div at bounding box center [806, 313] width 213 height 472
click at [896, 151] on div at bounding box center [806, 313] width 213 height 472
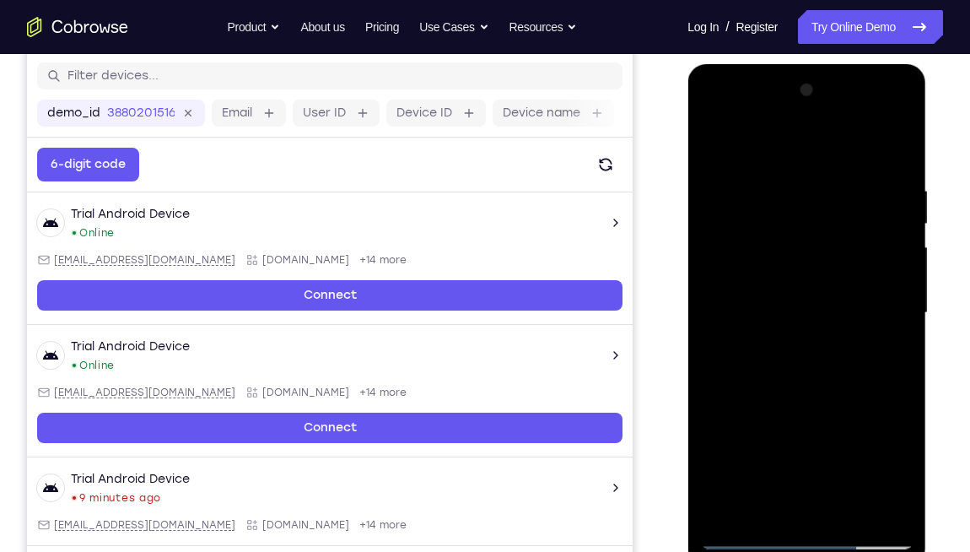
click at [903, 406] on div at bounding box center [806, 313] width 213 height 472
click at [899, 386] on div at bounding box center [806, 313] width 213 height 472
click at [898, 386] on div at bounding box center [806, 313] width 213 height 472
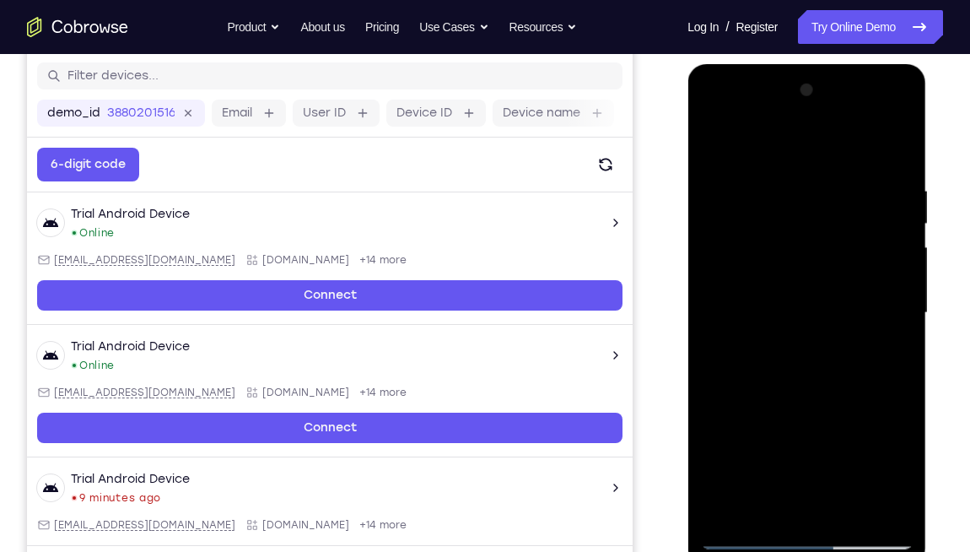
click at [898, 389] on div at bounding box center [806, 313] width 213 height 472
drag, startPoint x: 807, startPoint y: 375, endPoint x: 797, endPoint y: 267, distance: 108.5
click at [797, 267] on div at bounding box center [806, 313] width 213 height 472
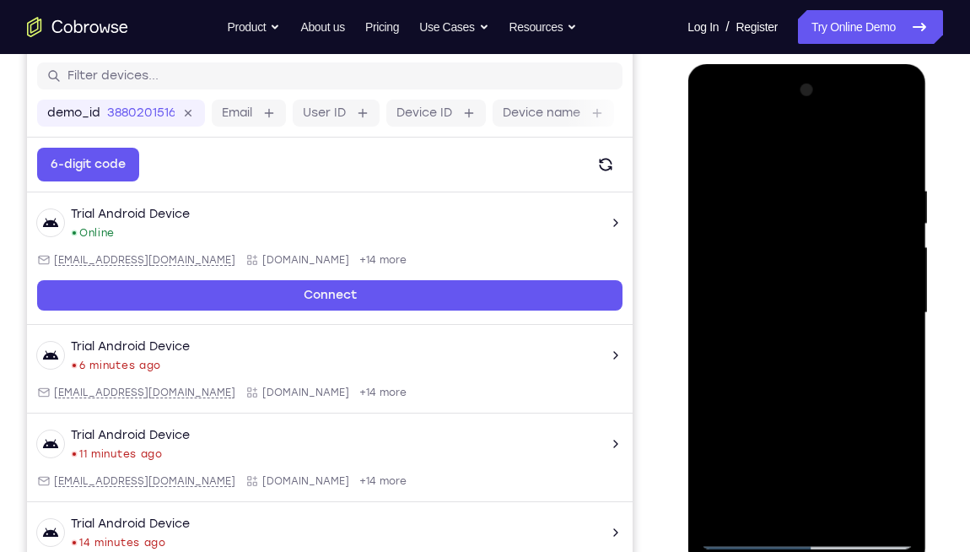
click at [715, 406] on div at bounding box center [806, 313] width 213 height 472
drag, startPoint x: 766, startPoint y: 343, endPoint x: 759, endPoint y: 305, distance: 38.6
click at [759, 305] on div at bounding box center [806, 313] width 213 height 472
drag, startPoint x: 785, startPoint y: 492, endPoint x: 786, endPoint y: 346, distance: 146.0
click at [786, 346] on div at bounding box center [806, 313] width 213 height 472
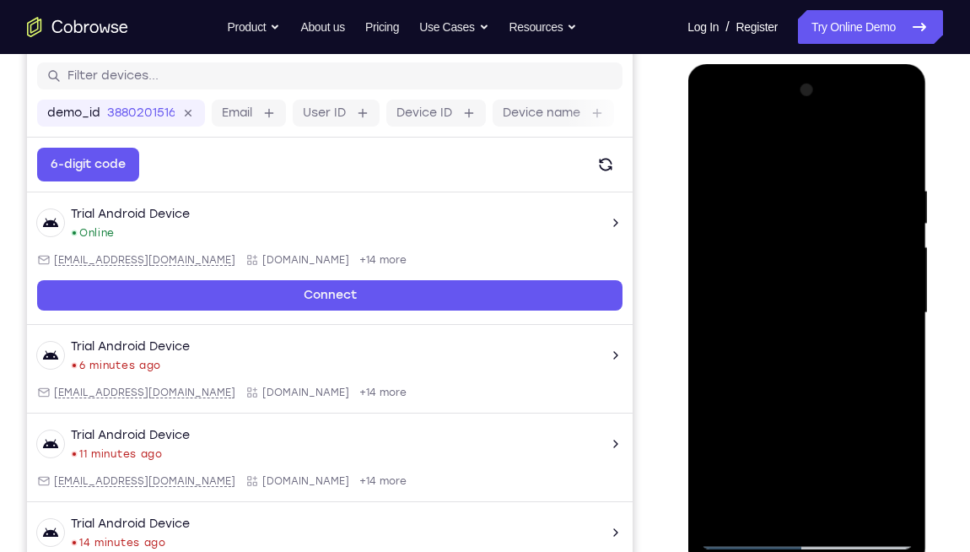
drag, startPoint x: 795, startPoint y: 394, endPoint x: 806, endPoint y: 299, distance: 95.1
click at [806, 299] on div at bounding box center [806, 313] width 213 height 472
drag, startPoint x: 795, startPoint y: 270, endPoint x: 797, endPoint y: 152, distance: 118.1
click at [816, 254] on div at bounding box center [806, 313] width 213 height 472
